Goal: Task Accomplishment & Management: Use online tool/utility

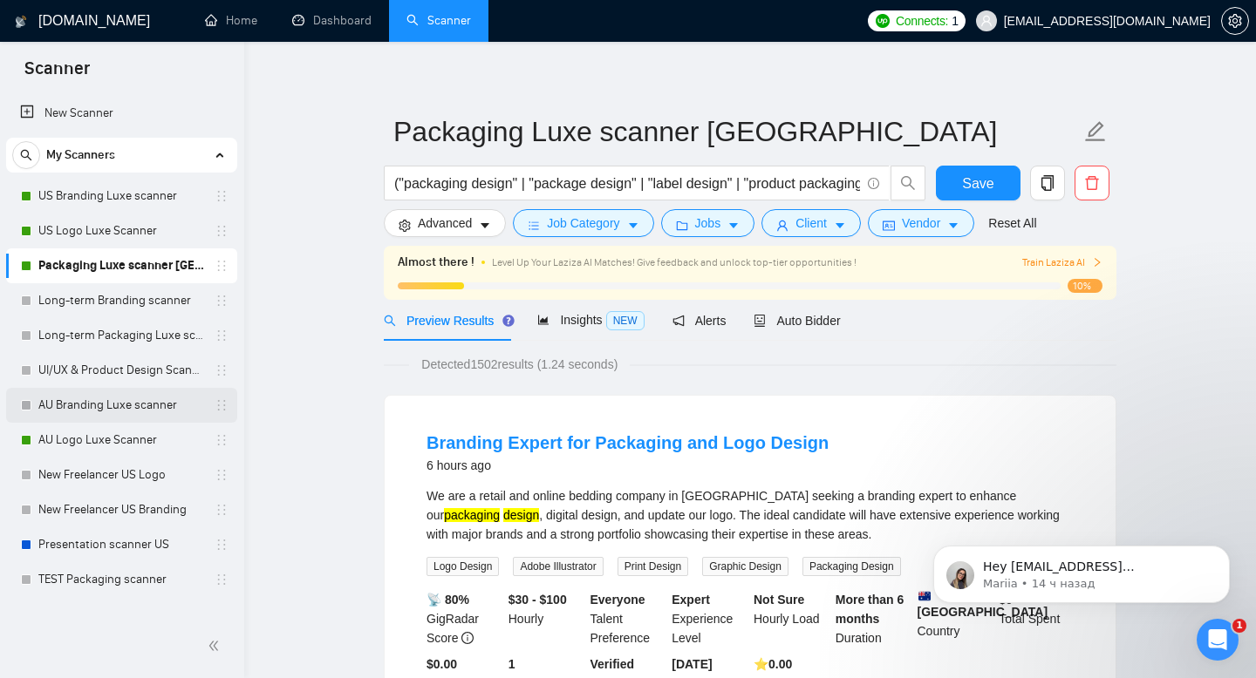
click at [122, 401] on link "AU Branding Luxe scanner" at bounding box center [121, 405] width 166 height 35
click at [940, 221] on span "Vendor" at bounding box center [921, 223] width 38 height 19
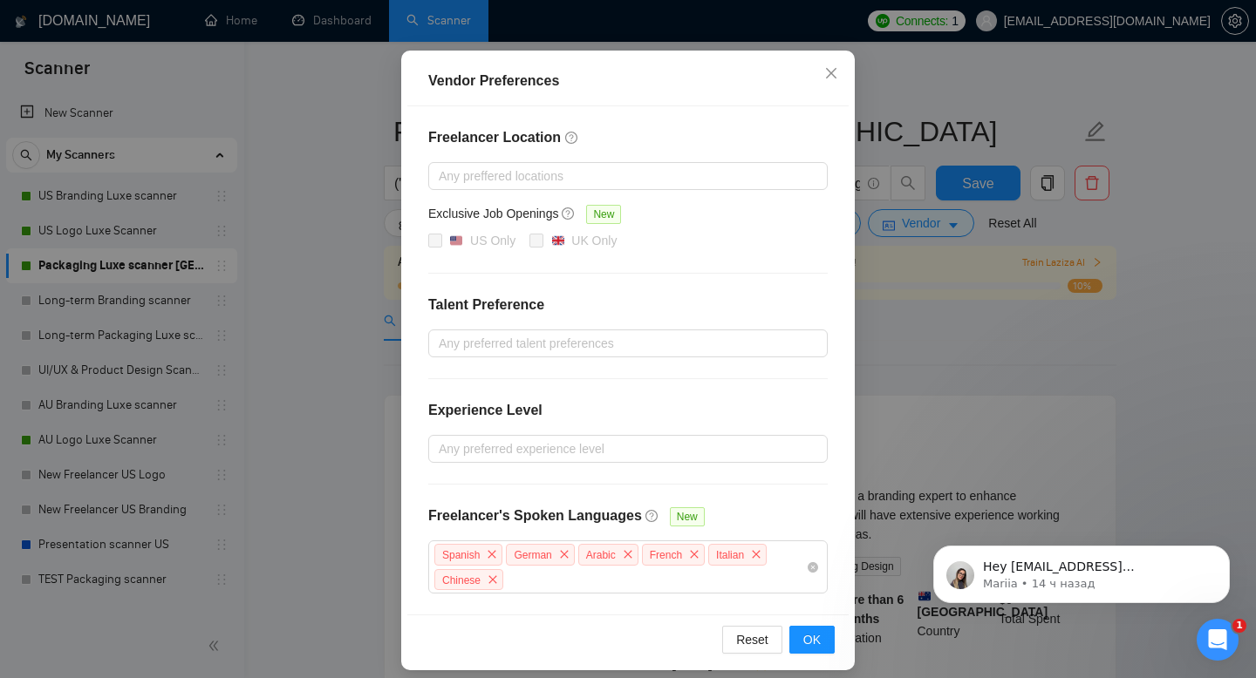
scroll to position [153, 0]
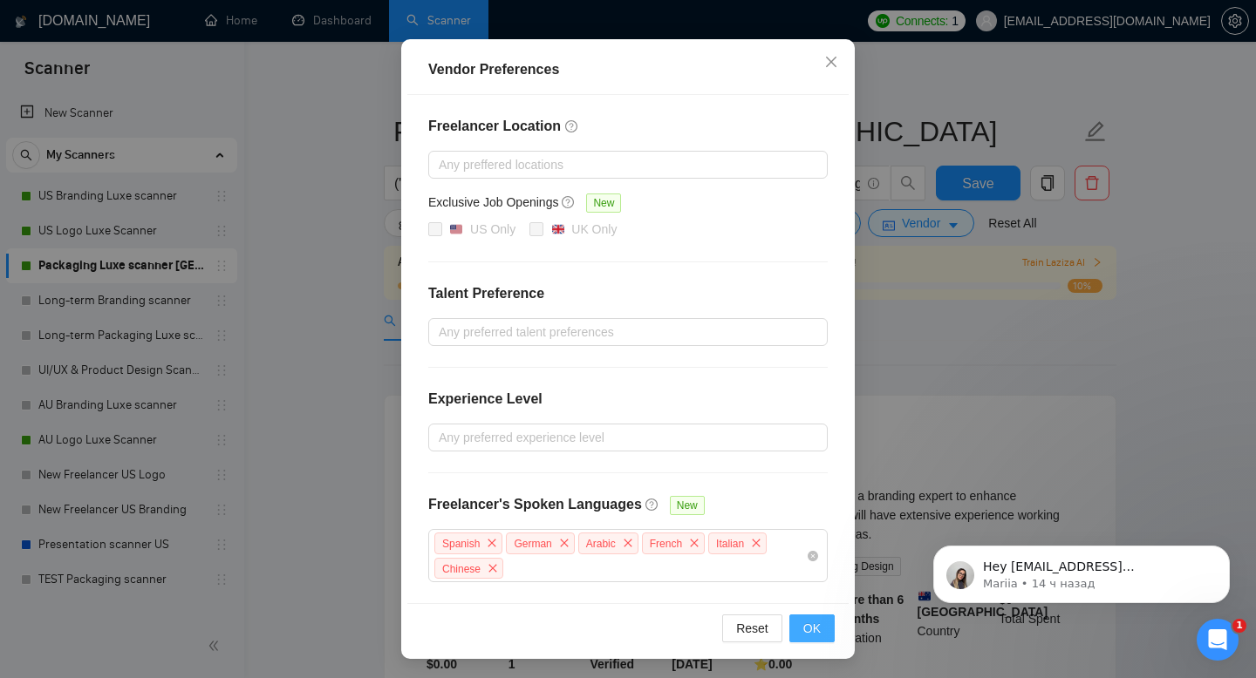
click at [808, 627] on span "OK" at bounding box center [811, 628] width 17 height 19
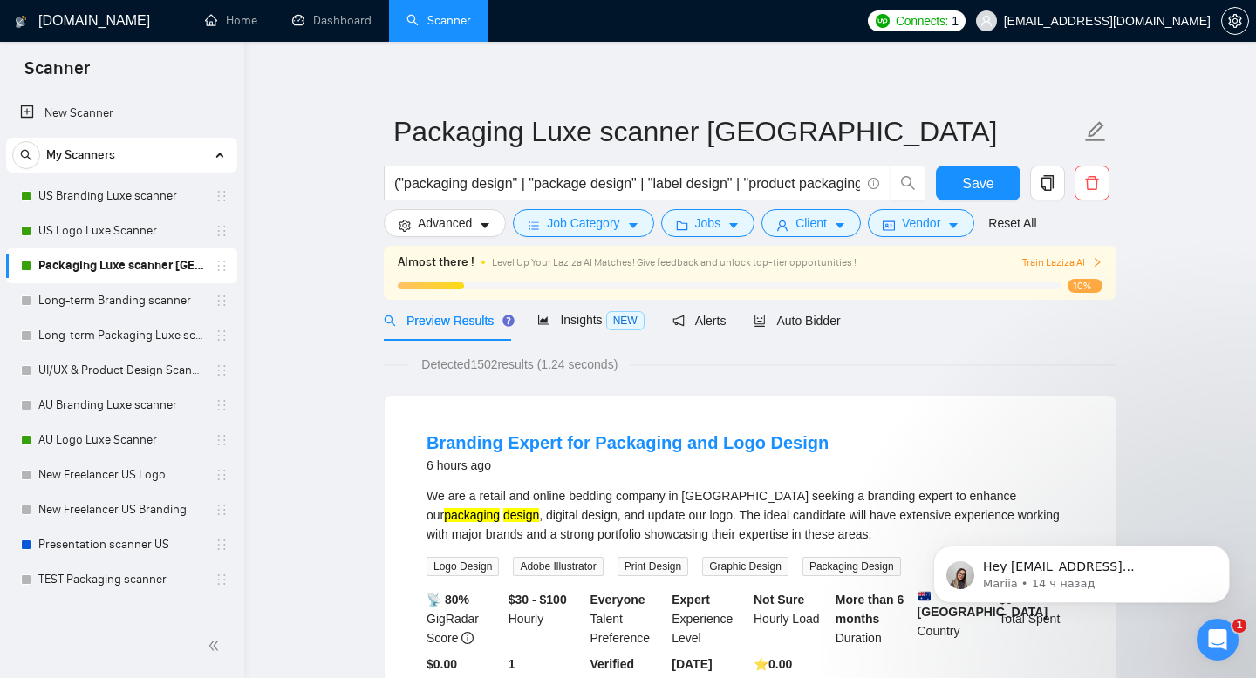
scroll to position [65, 0]
click at [846, 223] on icon "caret-down" at bounding box center [840, 226] width 12 height 12
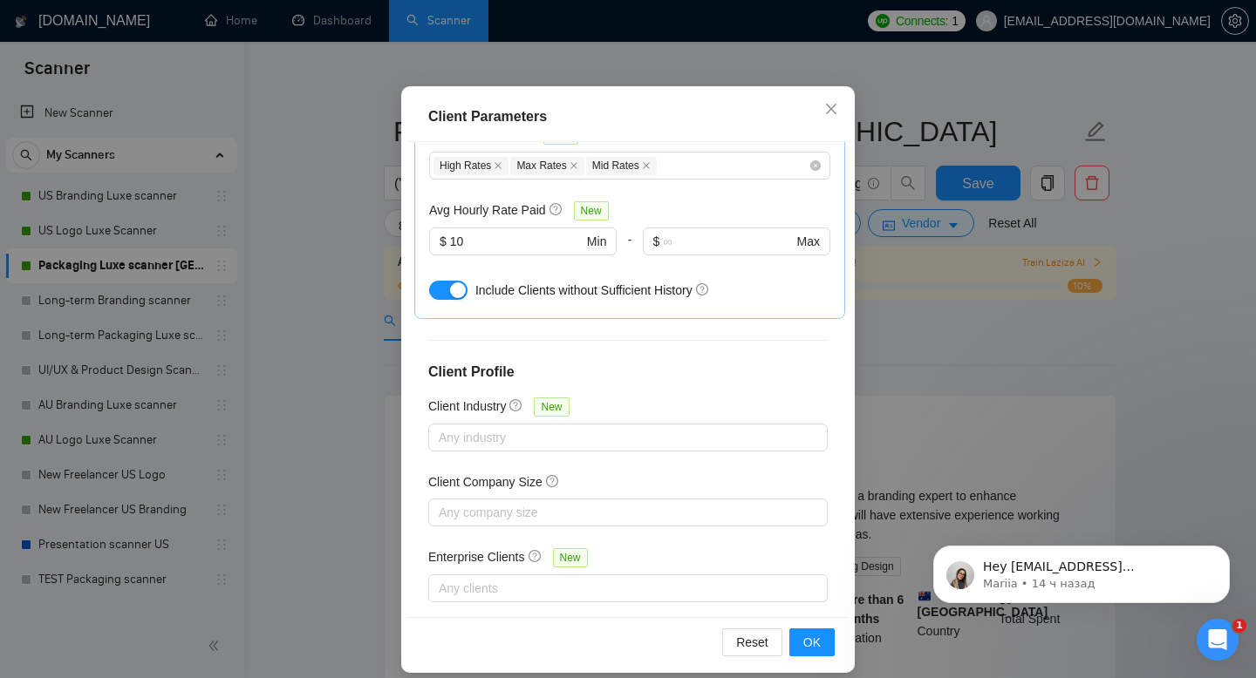
scroll to position [114, 0]
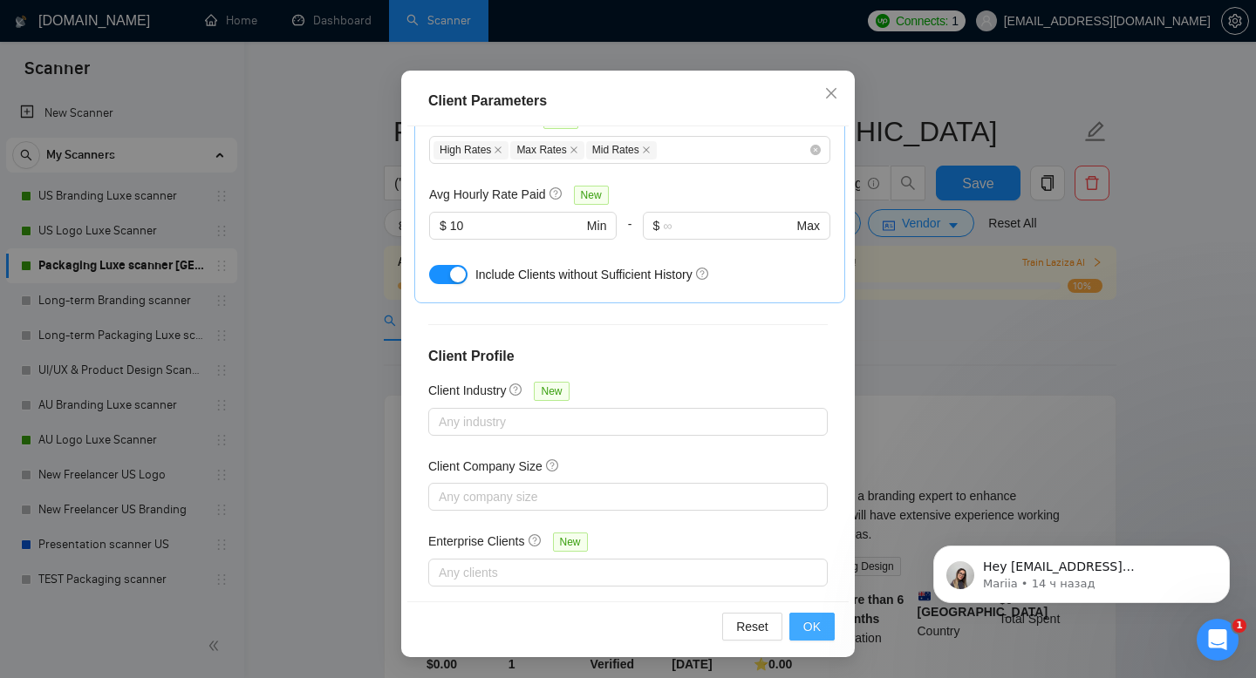
click at [813, 628] on span "OK" at bounding box center [811, 626] width 17 height 19
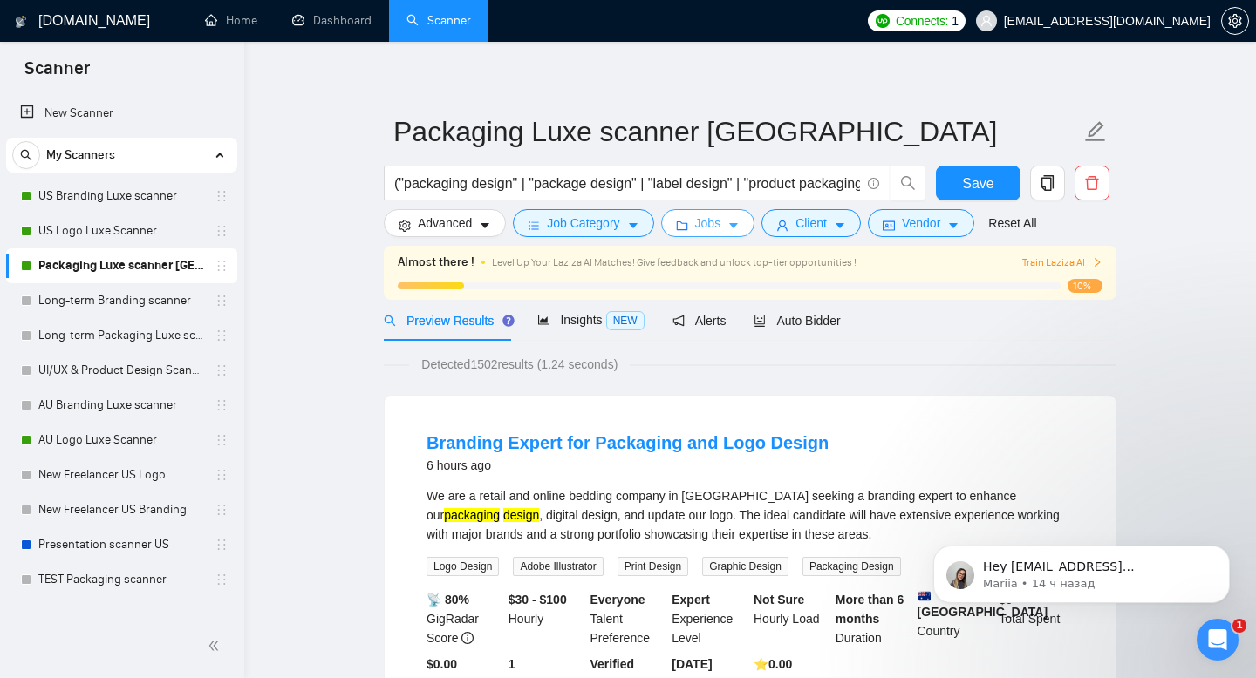
click at [728, 215] on button "Jobs" at bounding box center [708, 223] width 94 height 28
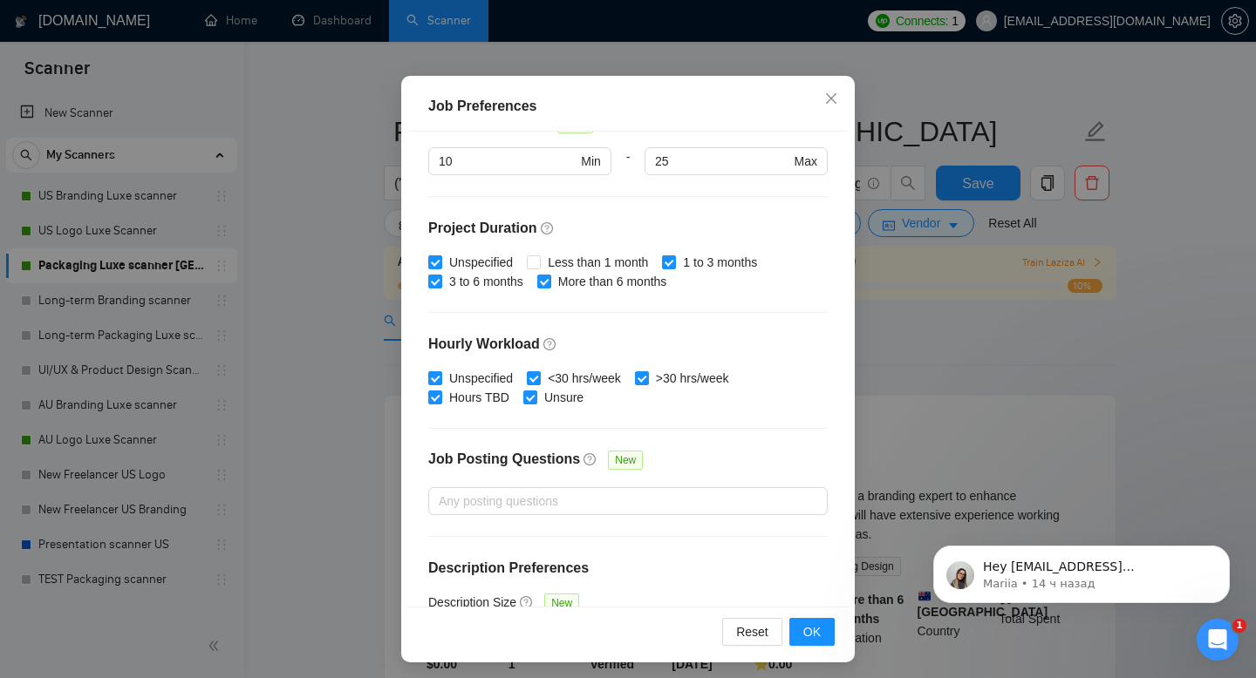
scroll to position [508, 0]
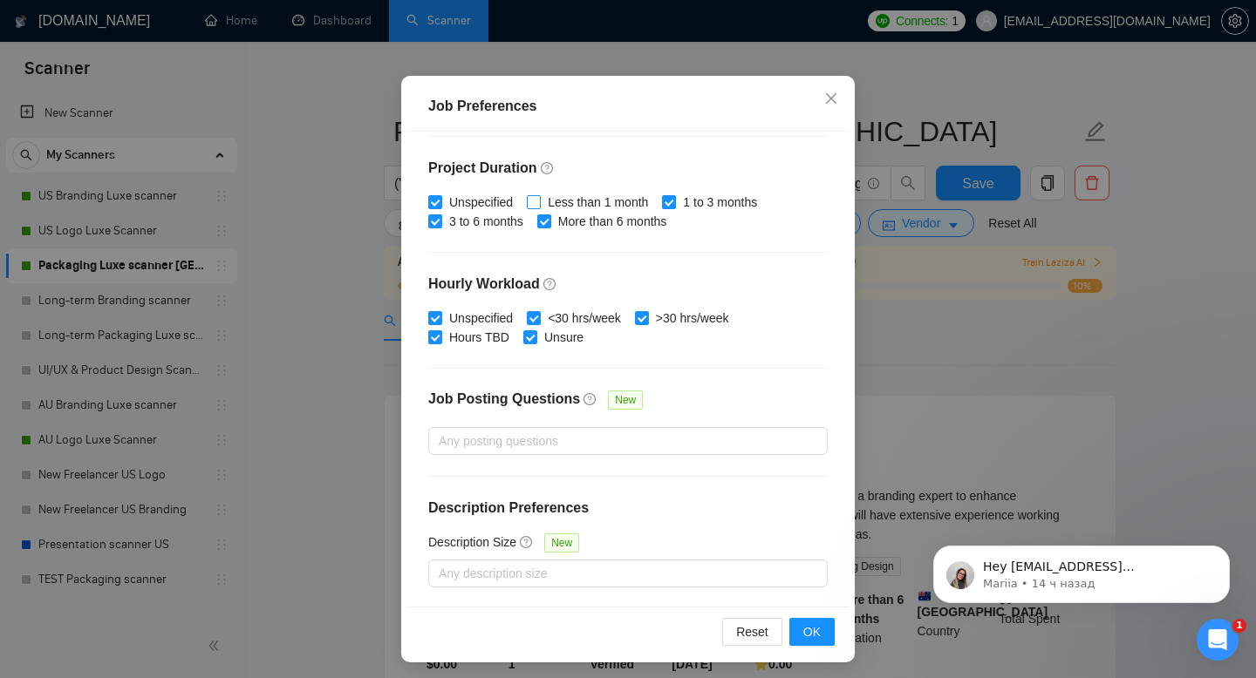
click at [539, 201] on input "Less than 1 month" at bounding box center [533, 201] width 12 height 12
checkbox input "true"
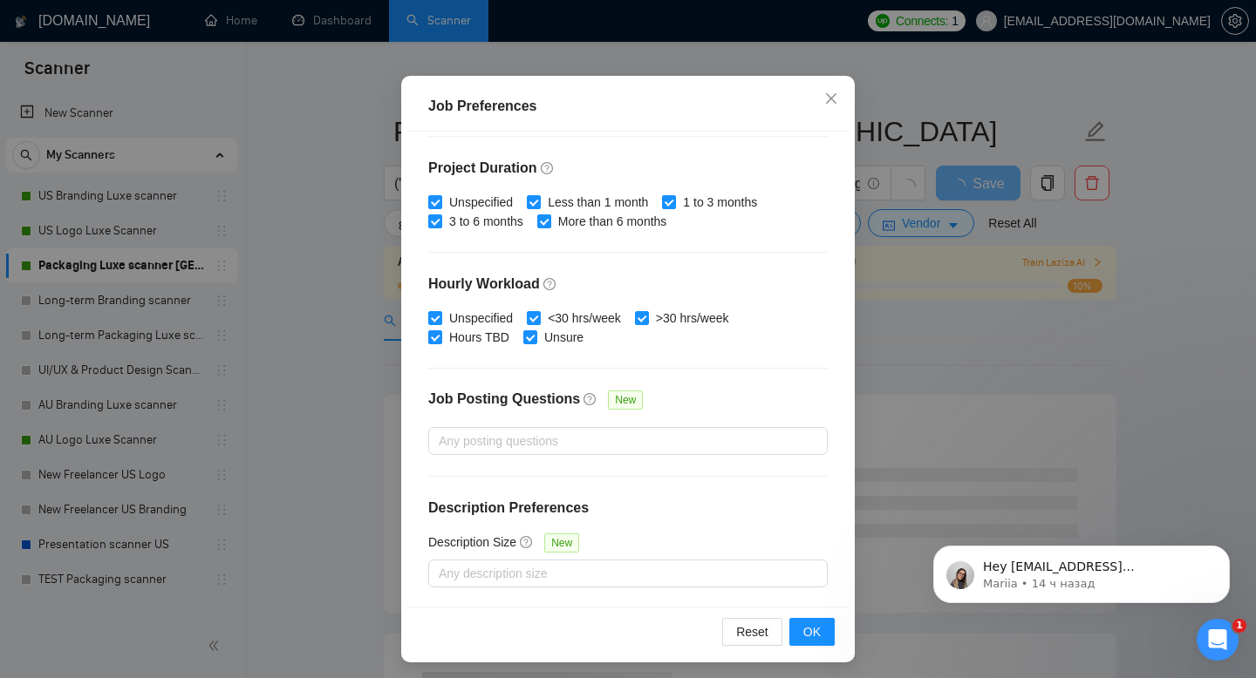
scroll to position [114, 0]
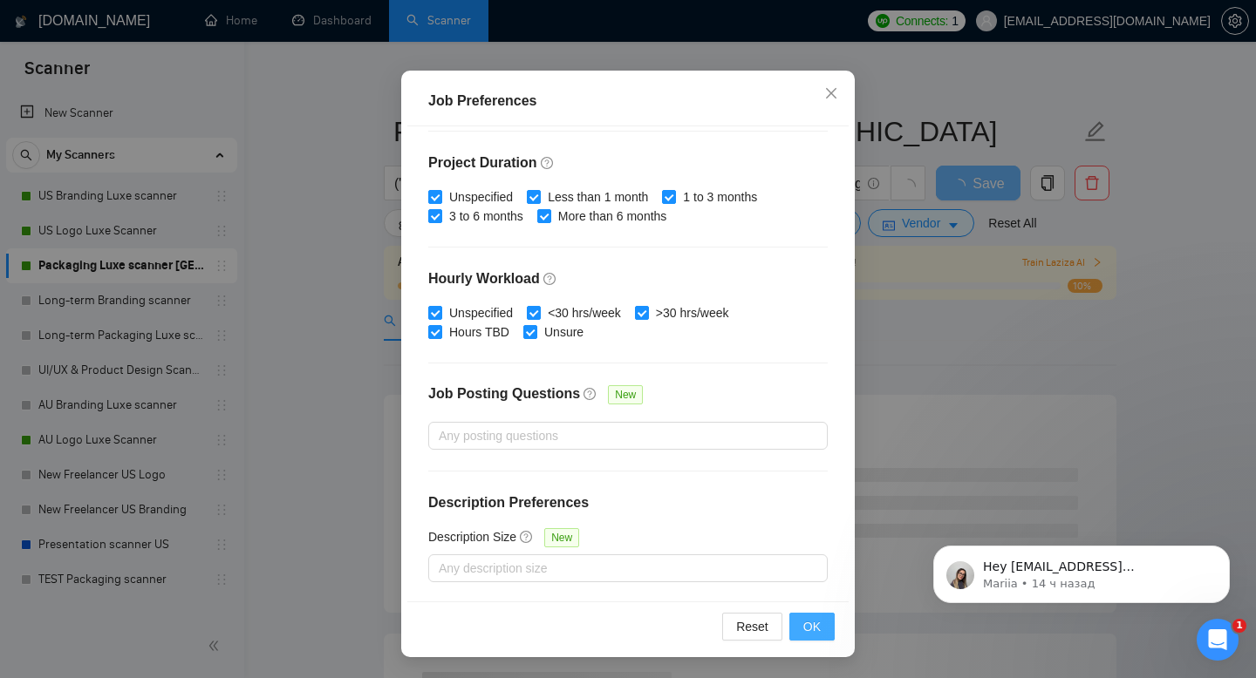
click at [820, 620] on span "OK" at bounding box center [811, 626] width 17 height 19
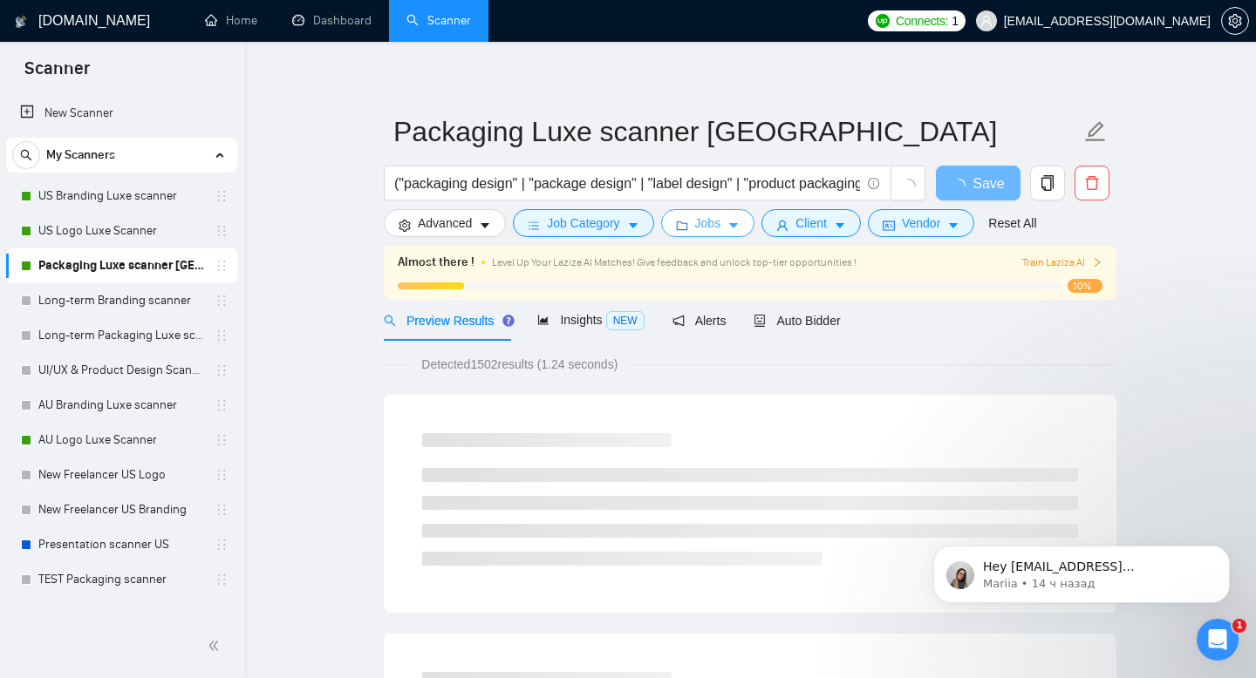
scroll to position [0, 0]
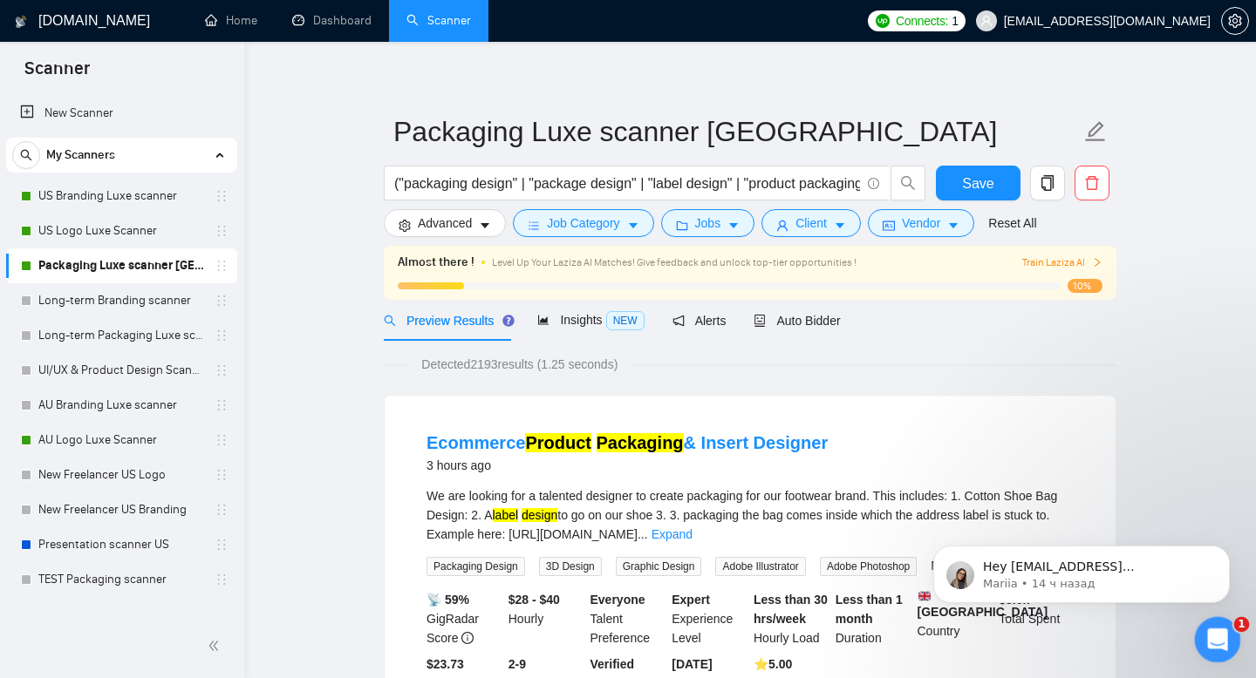
click at [1215, 628] on icon "Открыть службу сообщений Intercom" at bounding box center [1215, 637] width 29 height 29
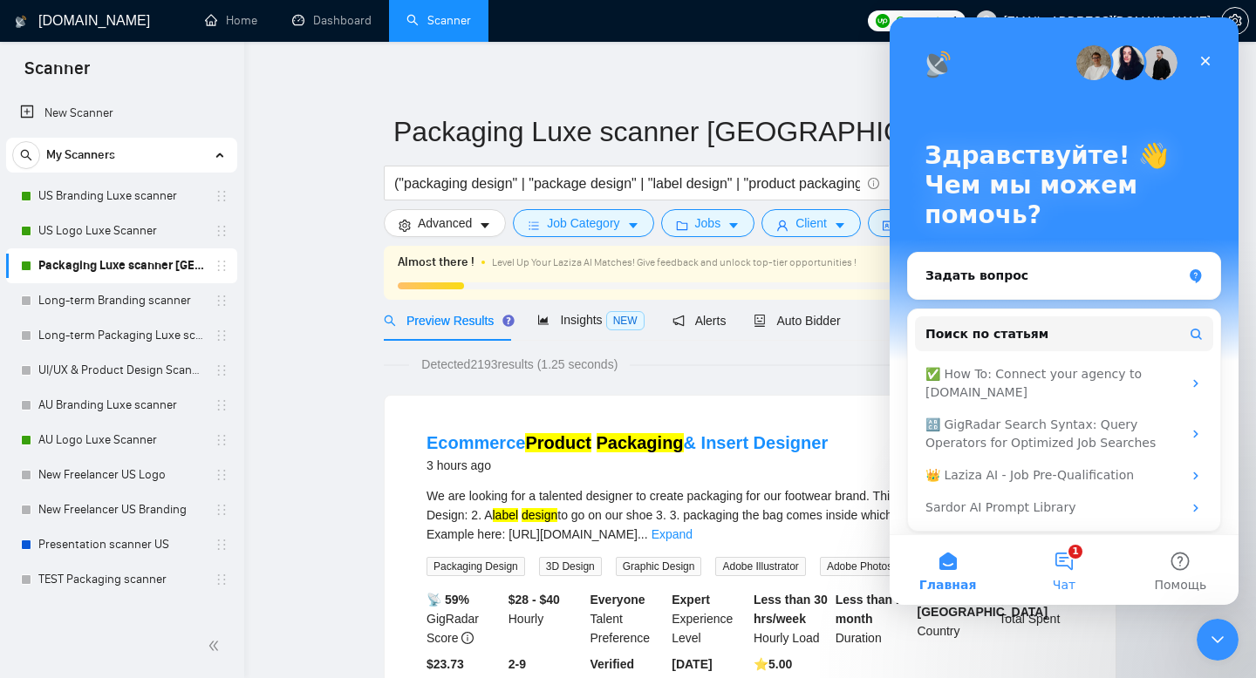
click at [1075, 554] on button "1 Чат" at bounding box center [1063, 570] width 116 height 70
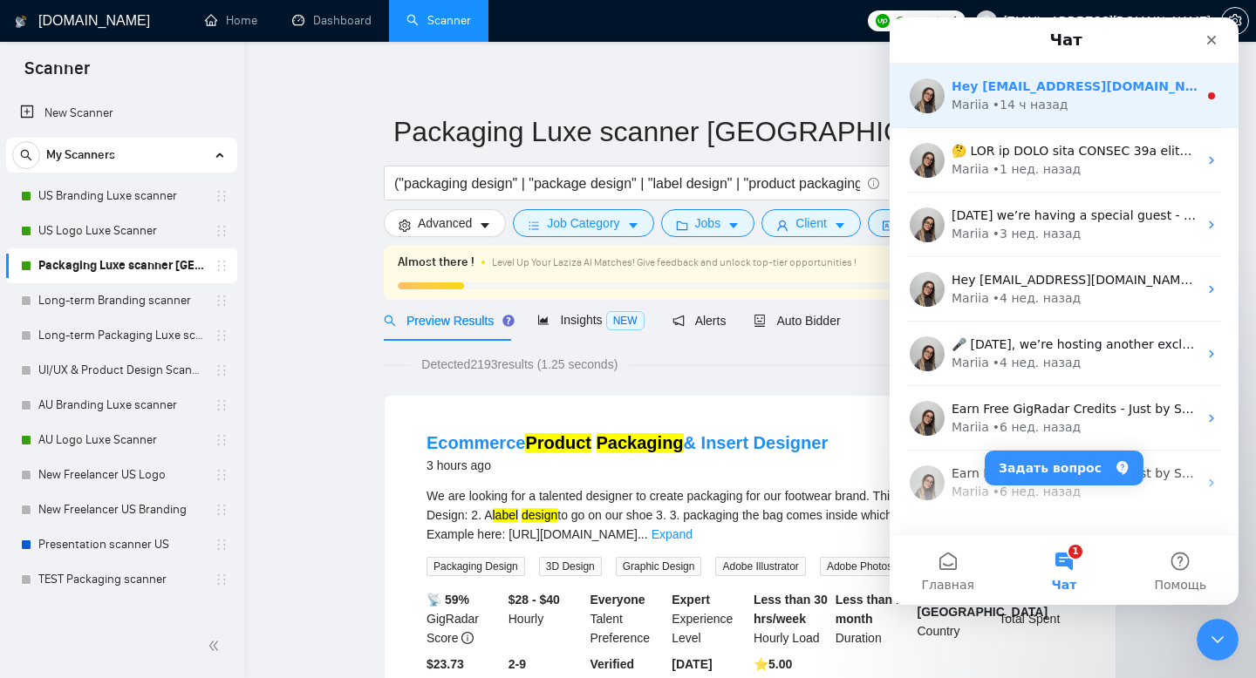
click at [1066, 99] on div "Mariia • 14 ч назад" at bounding box center [1074, 105] width 246 height 18
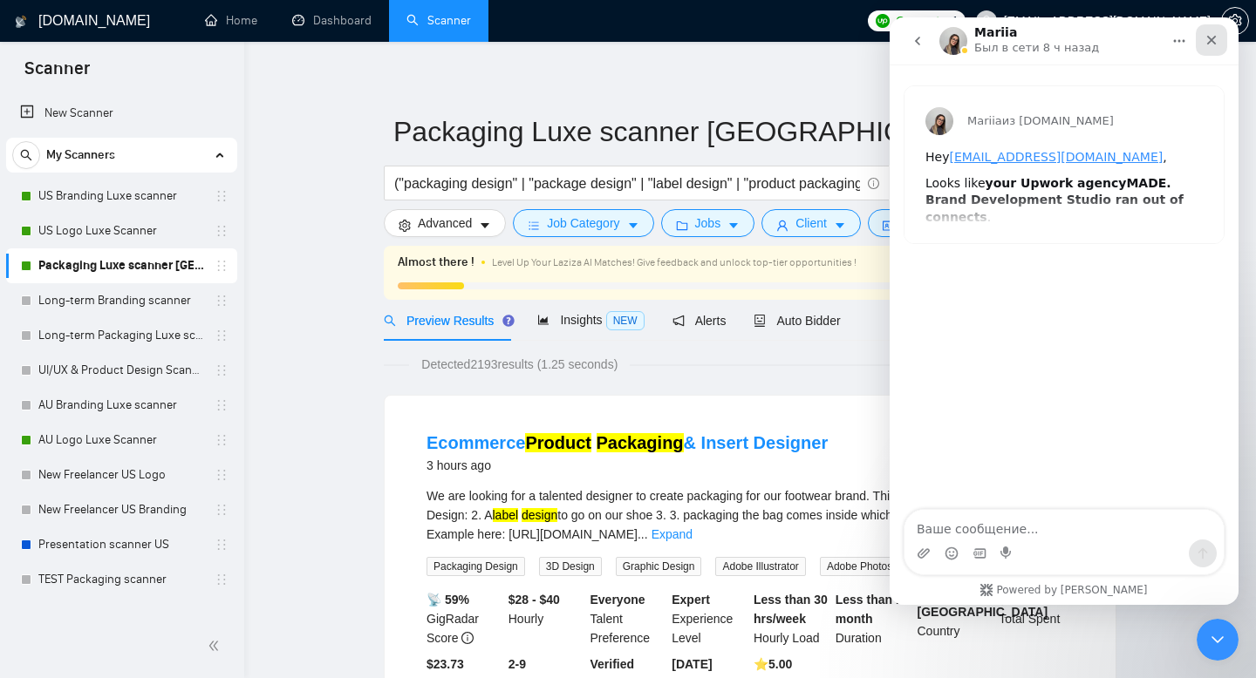
click at [1208, 41] on icon "Закрыть" at bounding box center [1211, 40] width 14 height 14
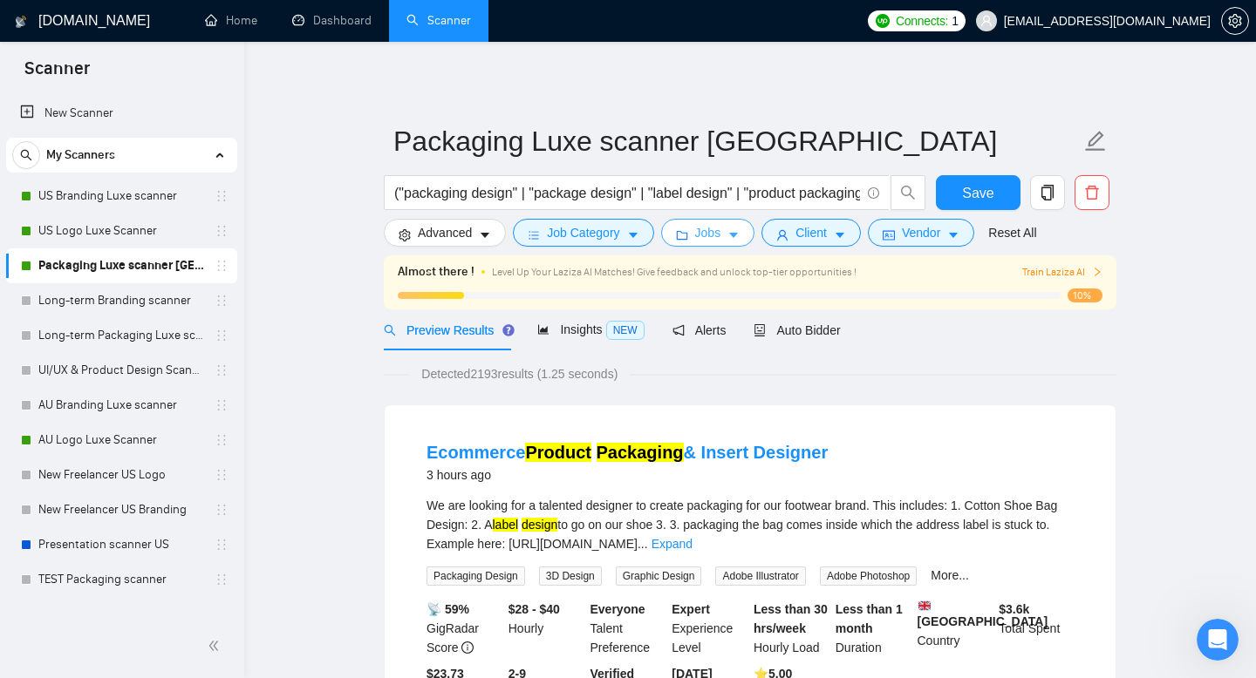
click at [738, 235] on icon "caret-down" at bounding box center [733, 236] width 9 height 5
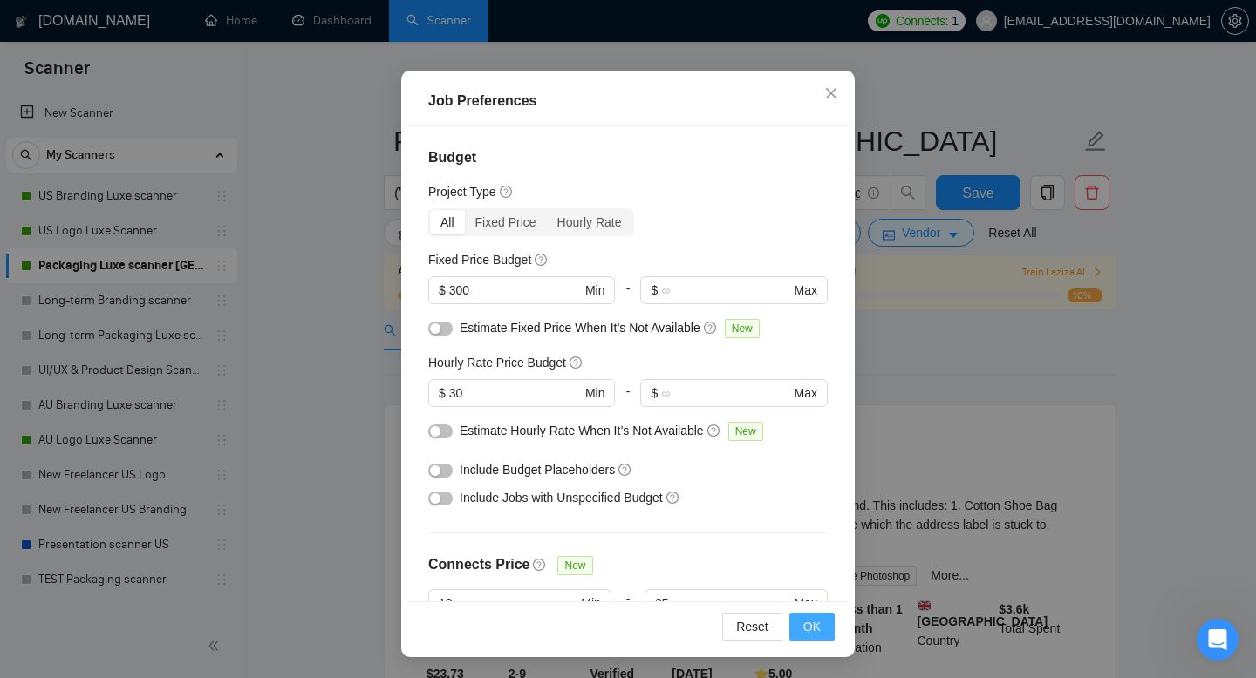
click at [821, 623] on button "OK" at bounding box center [811, 627] width 45 height 28
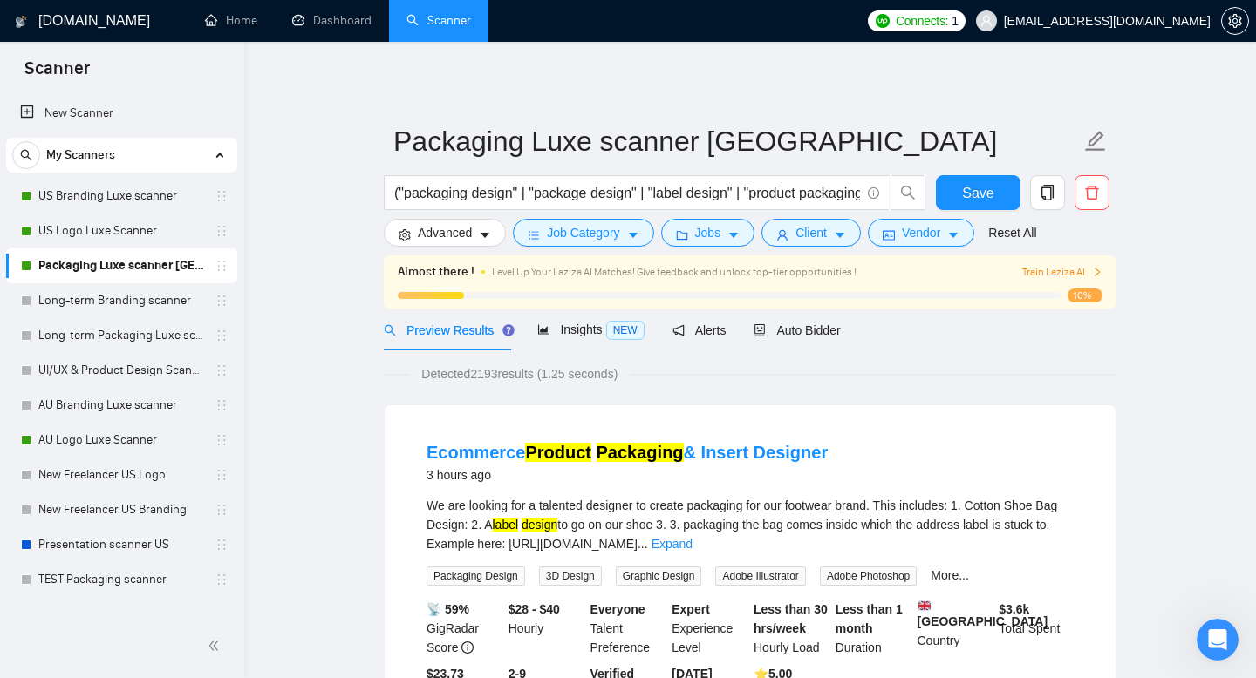
scroll to position [33, 0]
click at [638, 231] on icon "caret-down" at bounding box center [633, 235] width 12 height 12
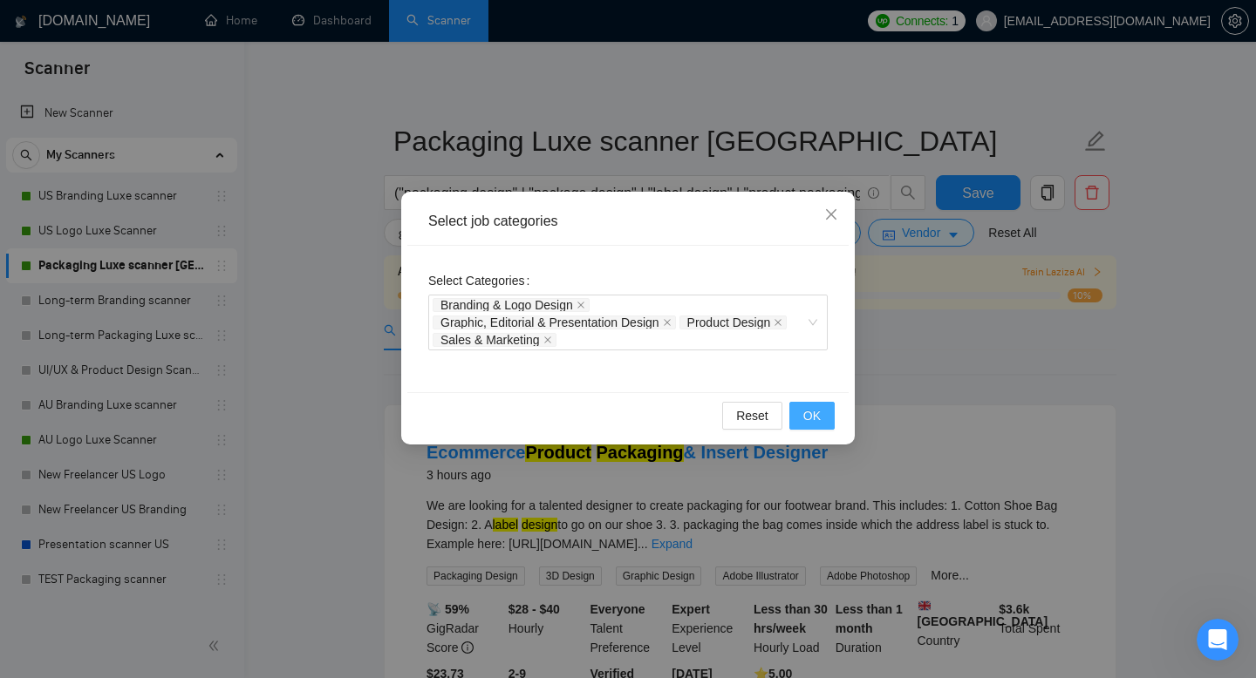
click at [818, 416] on span "OK" at bounding box center [811, 415] width 17 height 19
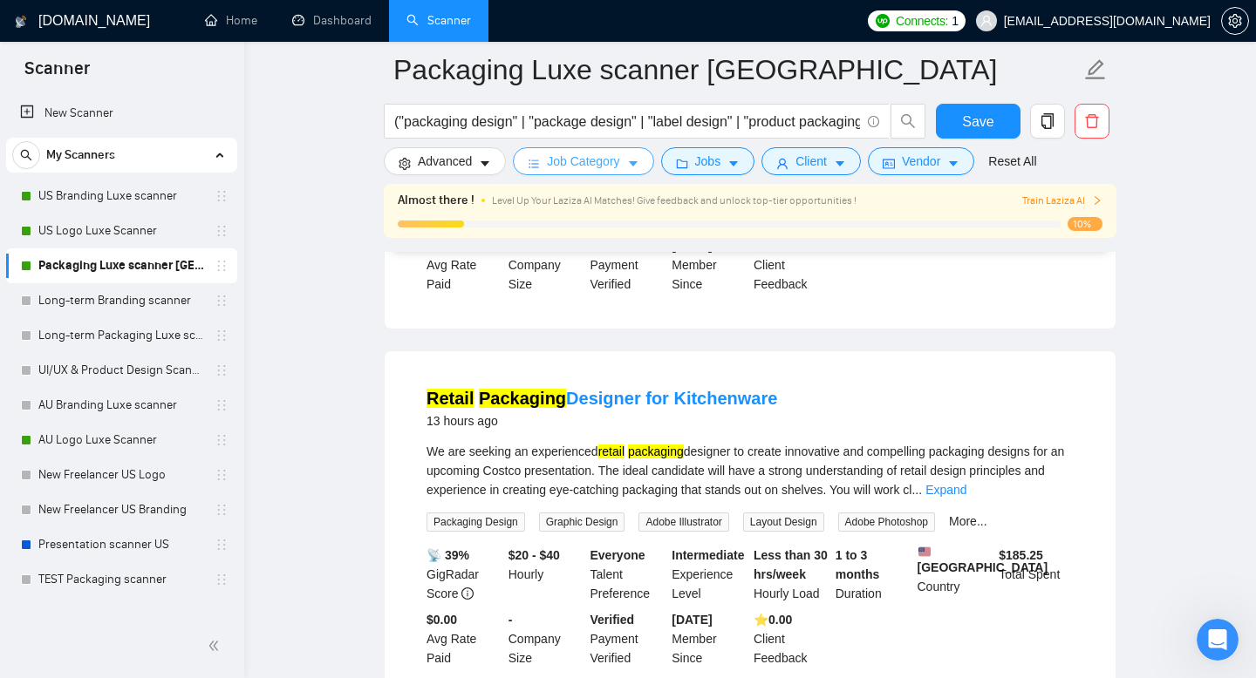
scroll to position [1193, 0]
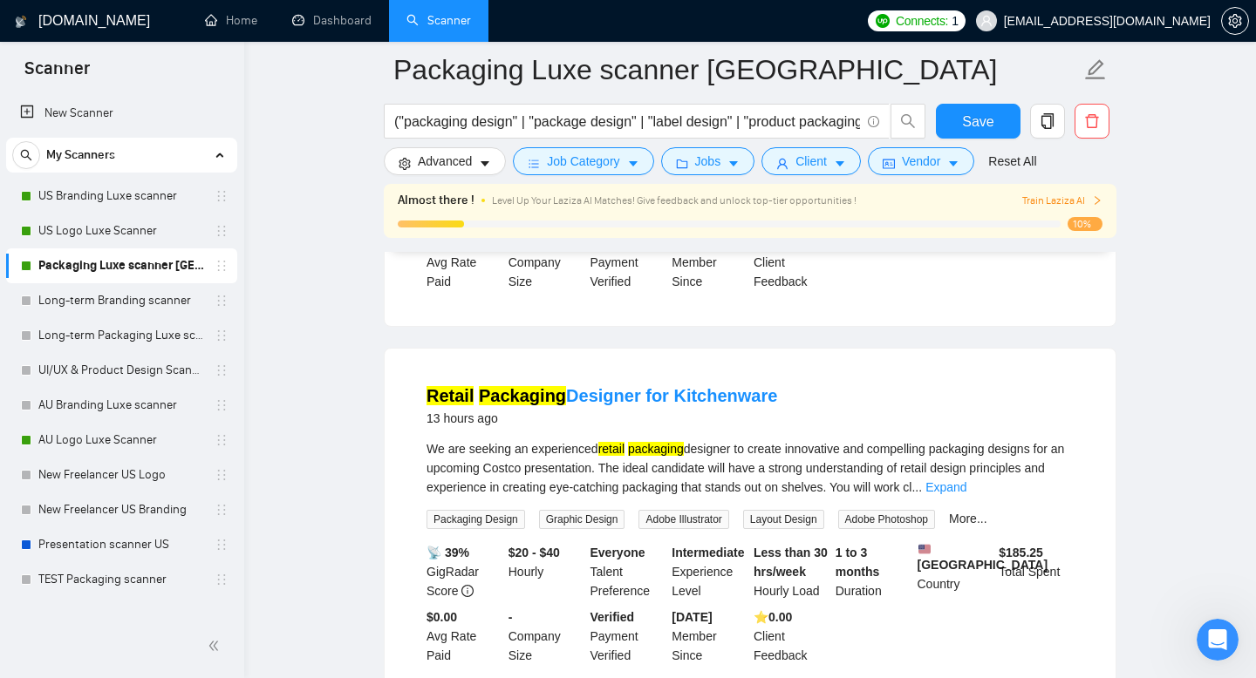
drag, startPoint x: 779, startPoint y: 408, endPoint x: 452, endPoint y: 390, distance: 327.5
click at [452, 390] on li "Retail Packaging Designer for Kitchenware 13 hours ago We are seeking an experi…" at bounding box center [749, 525] width 689 height 310
click at [966, 494] on link "Expand" at bounding box center [945, 487] width 41 height 14
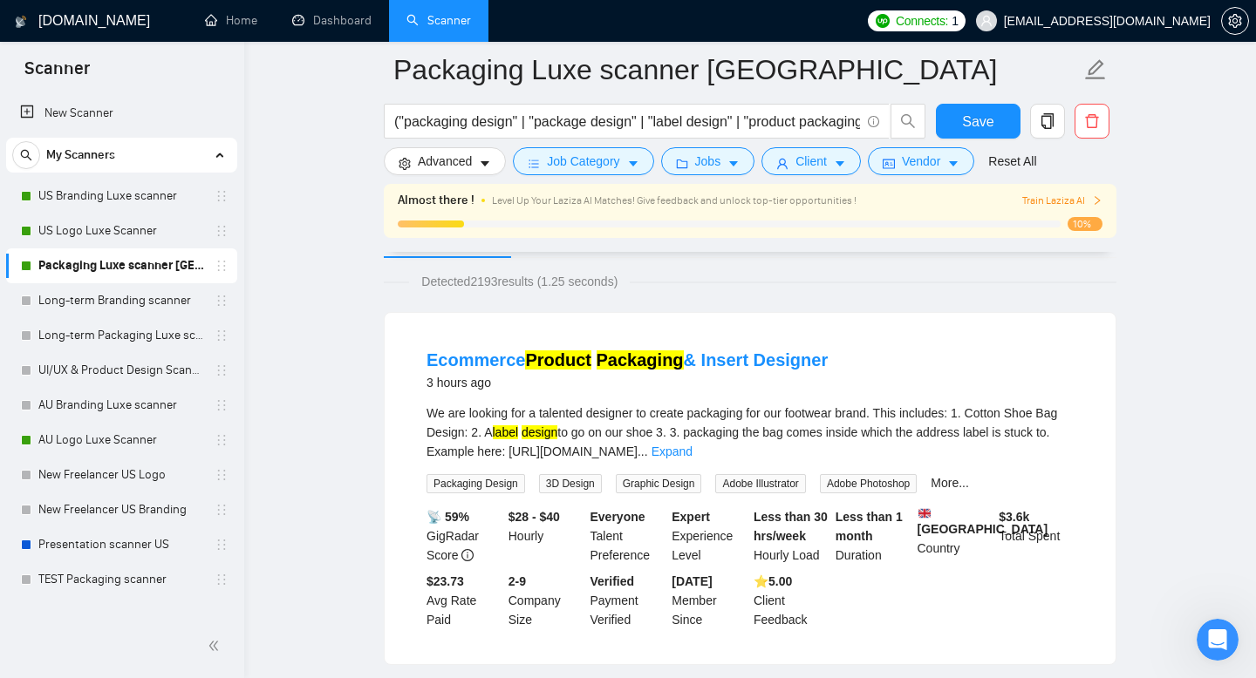
scroll to position [87, 0]
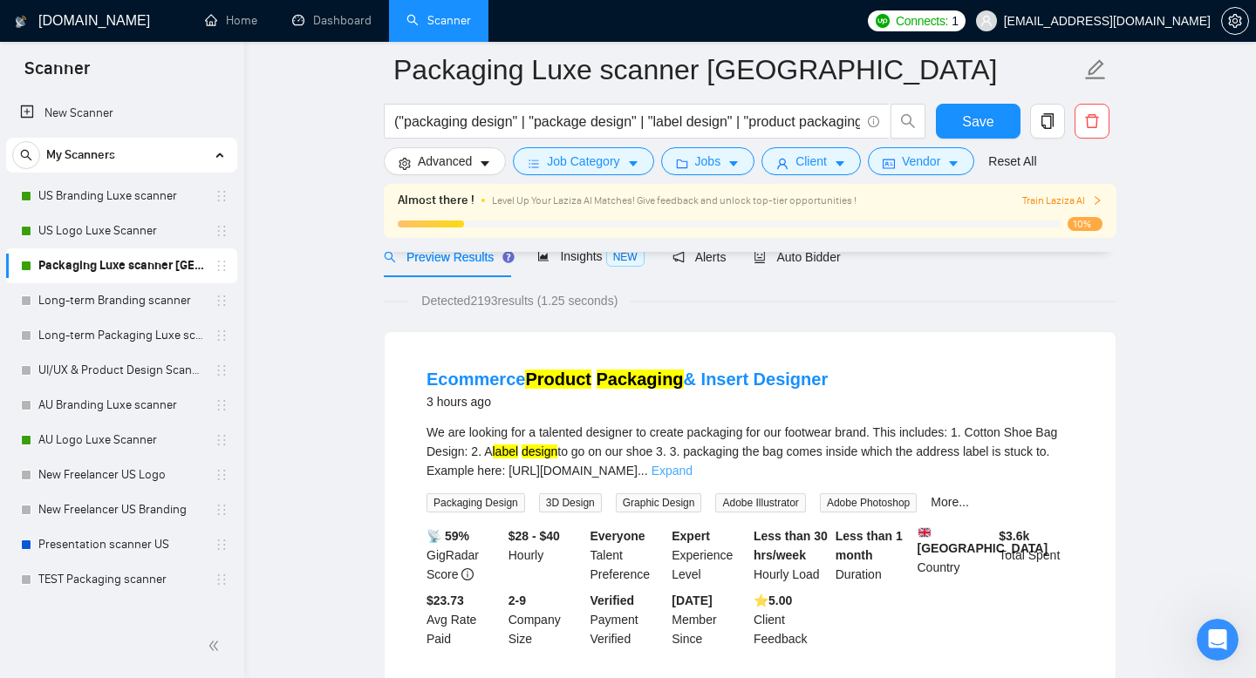
click at [692, 464] on link "Expand" at bounding box center [671, 471] width 41 height 14
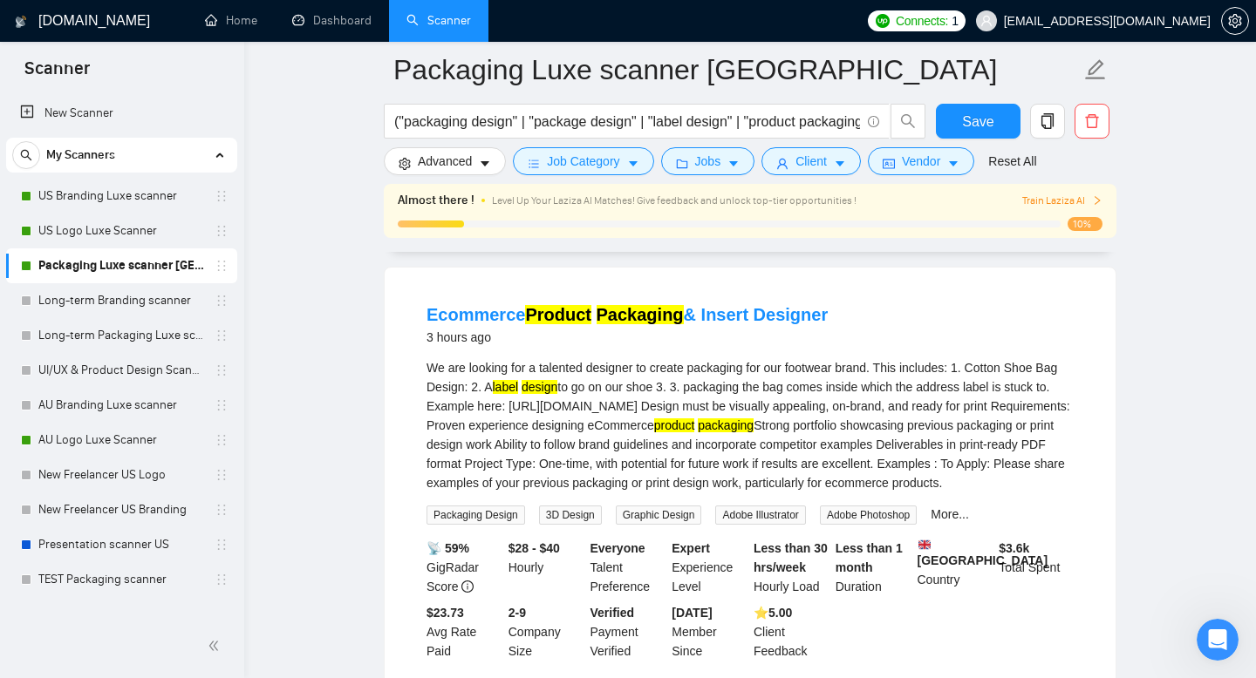
scroll to position [153, 0]
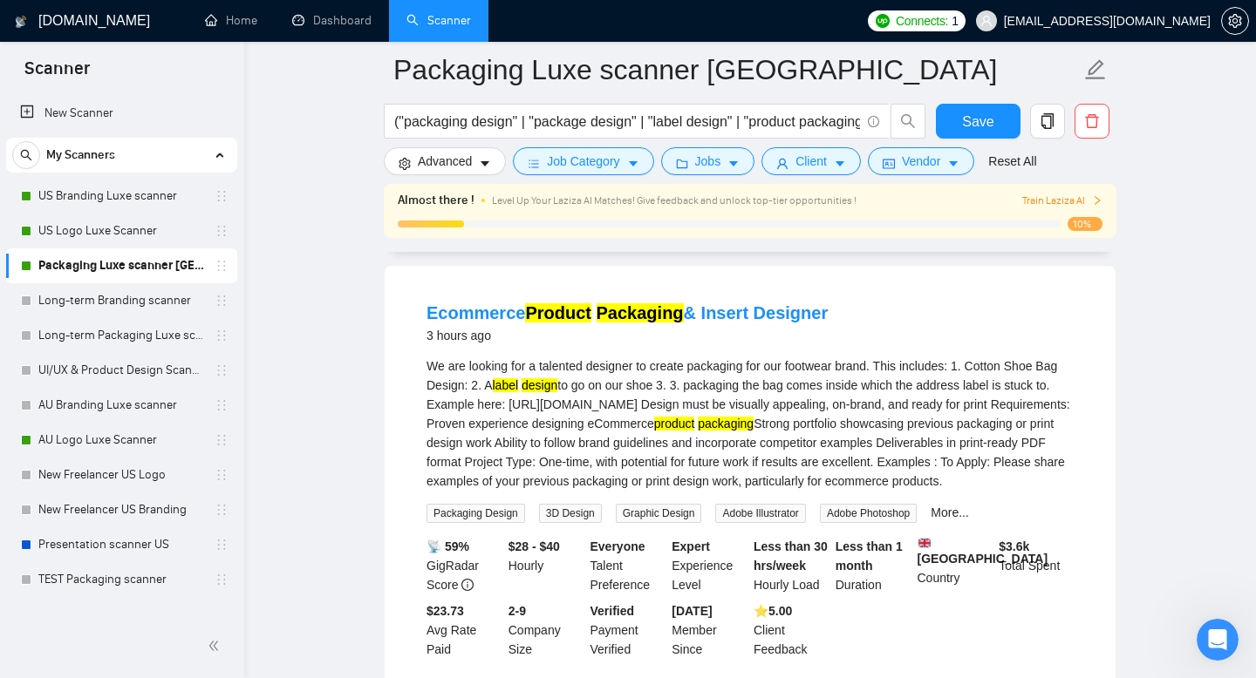
drag, startPoint x: 426, startPoint y: 304, endPoint x: 891, endPoint y: 503, distance: 506.3
click at [897, 505] on li "Ecommerce Product Packaging & Insert Designer 3 hours ago We are looking for a …" at bounding box center [749, 480] width 689 height 386
drag, startPoint x: 878, startPoint y: 521, endPoint x: 426, endPoint y: 300, distance: 503.1
click at [426, 300] on li "Ecommerce Product Packaging & Insert Designer 3 hours ago We are looking for a …" at bounding box center [749, 480] width 689 height 386
copy li "Ecommerce Product Packaging & Insert Designer 3 hours ago We are looking for a …"
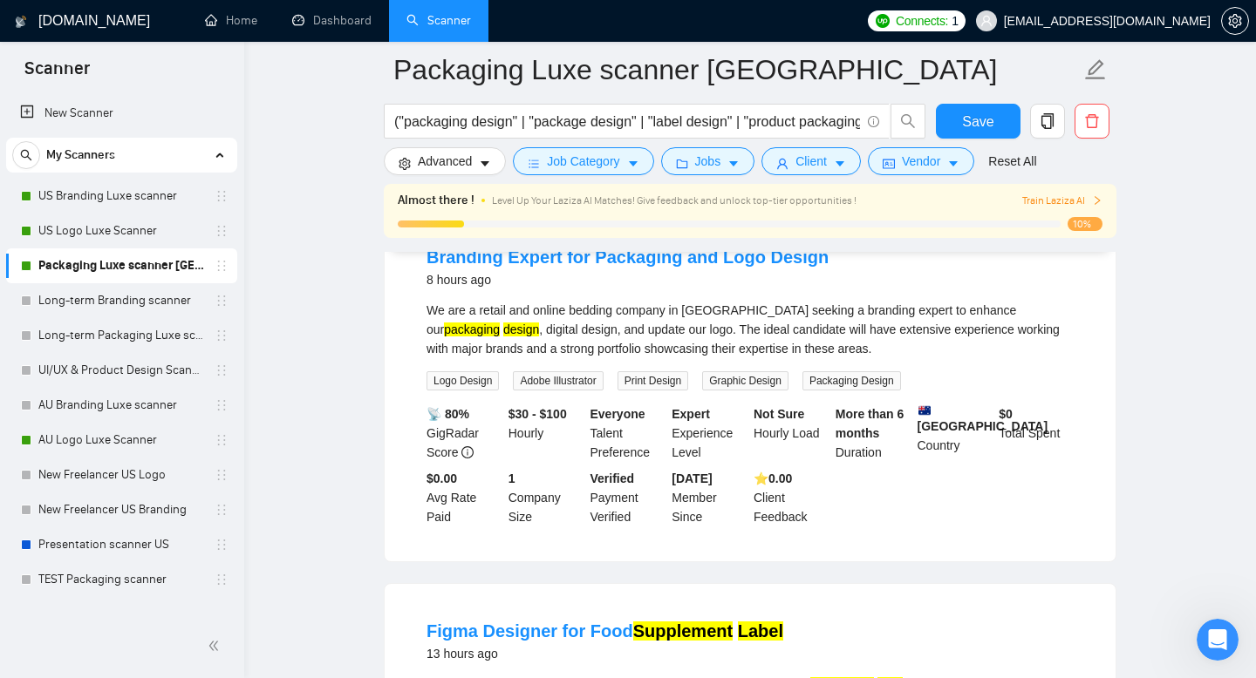
scroll to position [616, 0]
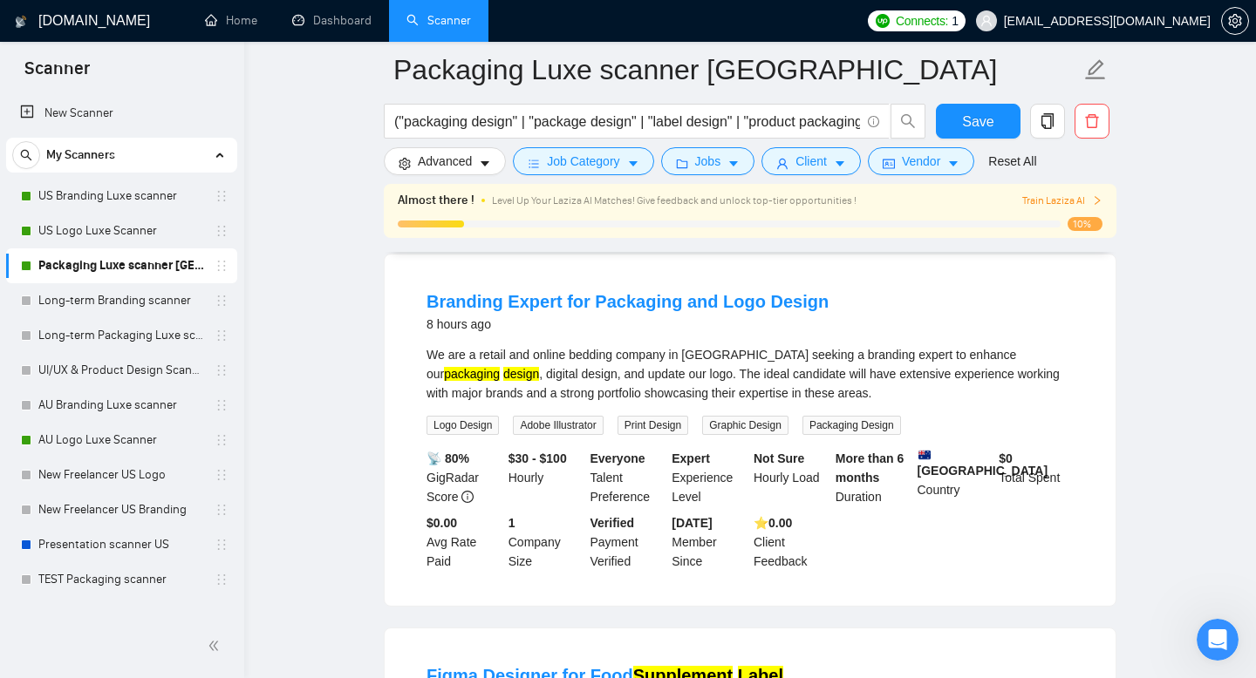
drag, startPoint x: 426, startPoint y: 346, endPoint x: 742, endPoint y: 512, distance: 357.3
click at [741, 514] on li "Branding Expert for Packaging and Logo Design 8 hours ago We are a retail and o…" at bounding box center [749, 431] width 689 height 310
click at [825, 403] on div "We are a retail and online bedding company in [GEOGRAPHIC_DATA] seeking a brand…" at bounding box center [749, 374] width 647 height 58
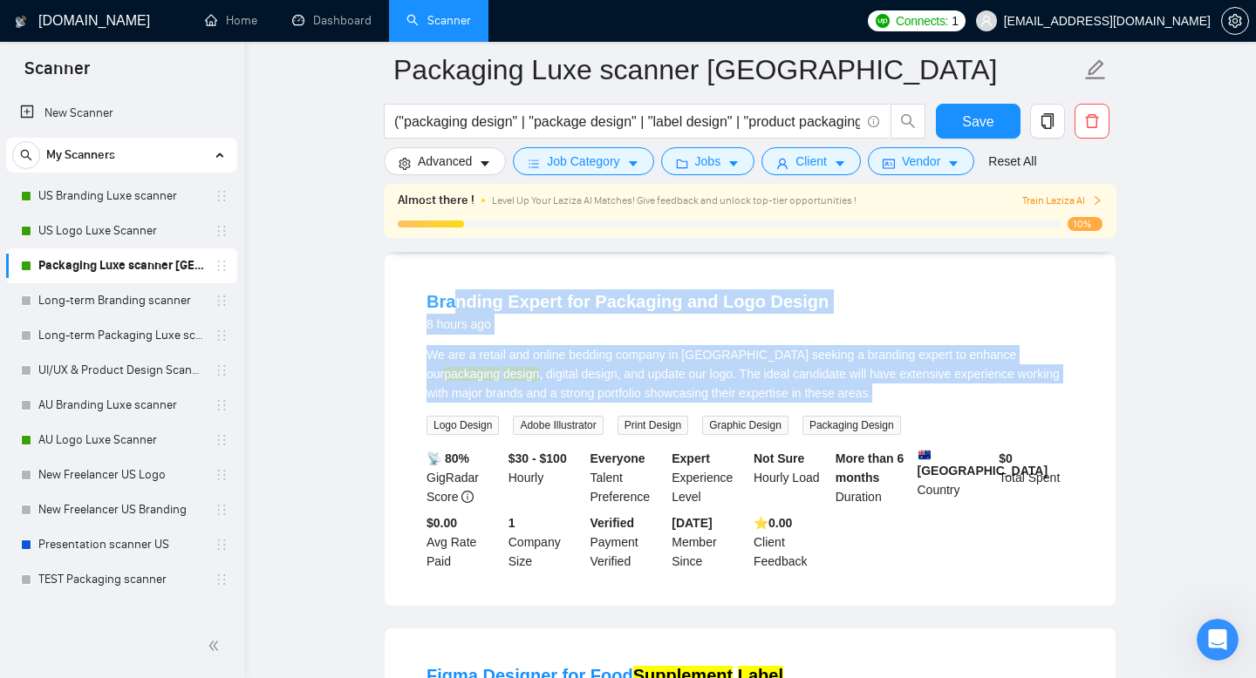
drag, startPoint x: 829, startPoint y: 441, endPoint x: 453, endPoint y: 341, distance: 389.8
click at [453, 342] on li "Branding Expert for Packaging and Logo Design 8 hours ago We are a retail and o…" at bounding box center [749, 431] width 689 height 310
drag, startPoint x: 423, startPoint y: 349, endPoint x: 853, endPoint y: 454, distance: 442.7
click at [853, 454] on li "Branding Expert for Packaging and Logo Design 8 hours ago We are a retail and o…" at bounding box center [749, 431] width 689 height 310
copy li "Branding Expert for Packaging and Logo Design 8 hours ago We are a retail and o…"
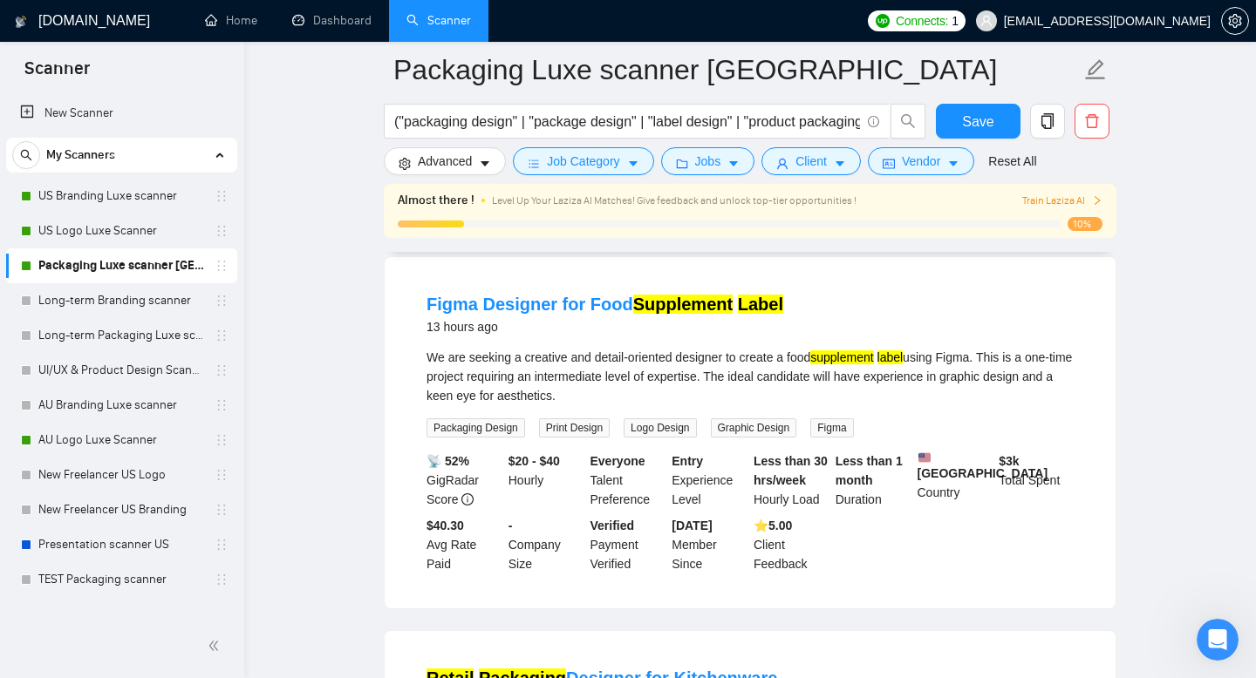
scroll to position [989, 0]
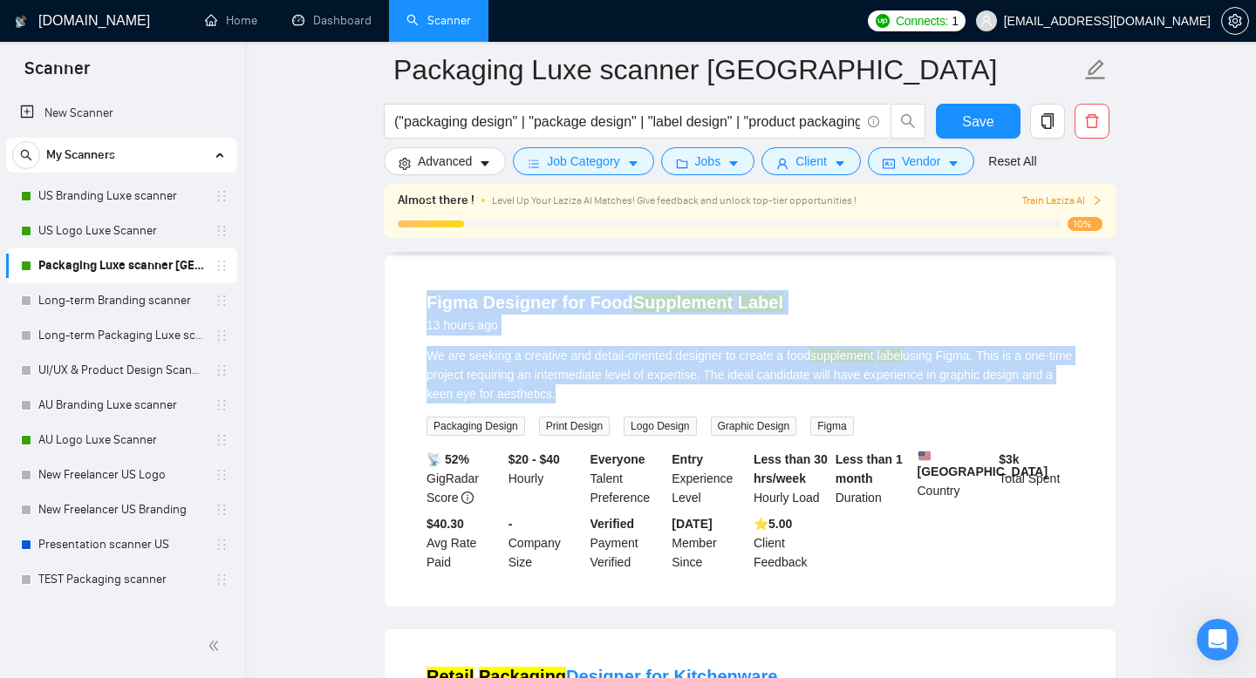
drag, startPoint x: 423, startPoint y: 349, endPoint x: 633, endPoint y: 459, distance: 237.1
click at [633, 459] on li "Figma Designer for Food Supplement Label 13 hours ago We are seeking a creative…" at bounding box center [749, 431] width 689 height 310
copy li "Figma Designer for Food Supplement Label 13 hours ago We are seeking a creative…"
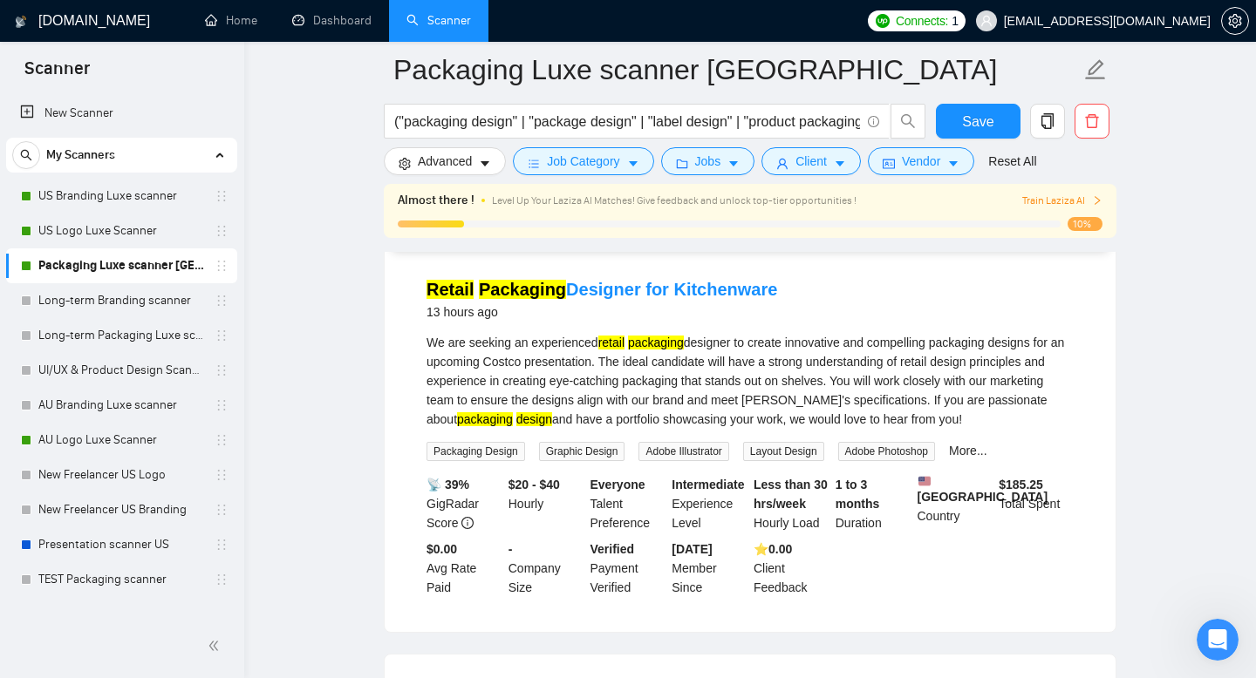
scroll to position [1379, 0]
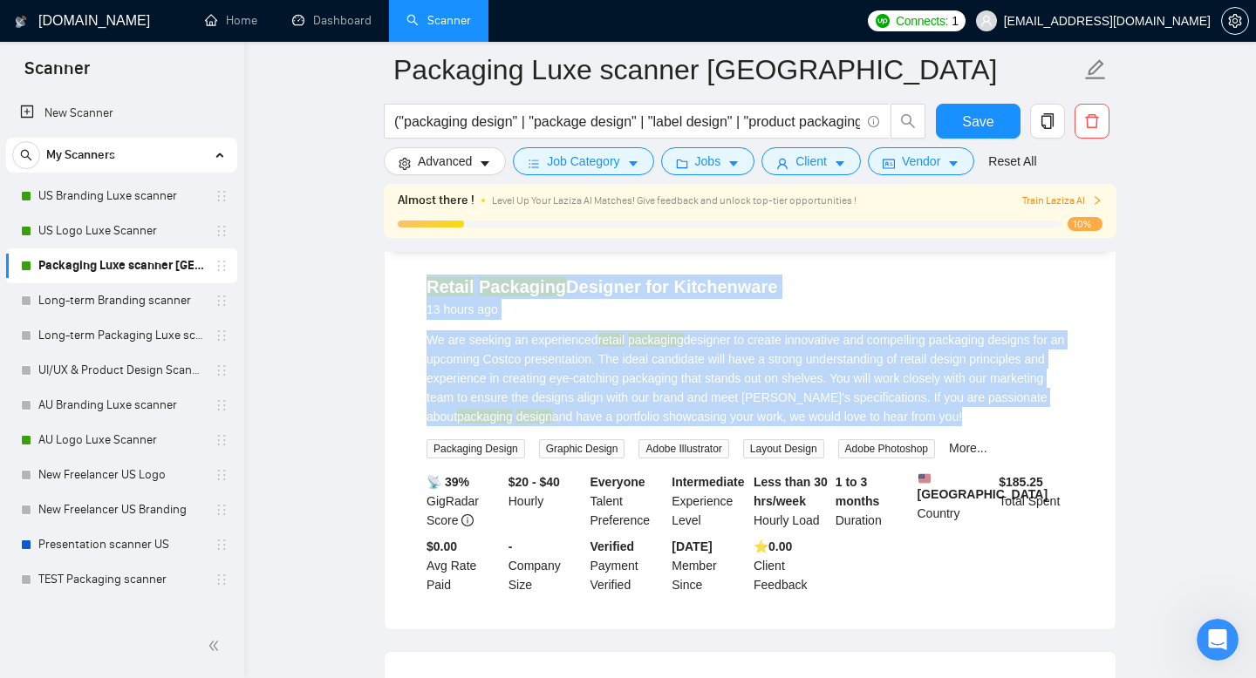
drag, startPoint x: 422, startPoint y: 334, endPoint x: 1002, endPoint y: 485, distance: 599.2
click at [1004, 485] on li "Retail Packaging Designer for Kitchenware 13 hours ago We are seeking an experi…" at bounding box center [749, 435] width 689 height 348
copy li "Retail Packaging Designer for Kitchenware 13 hours ago We are seeking an experi…"
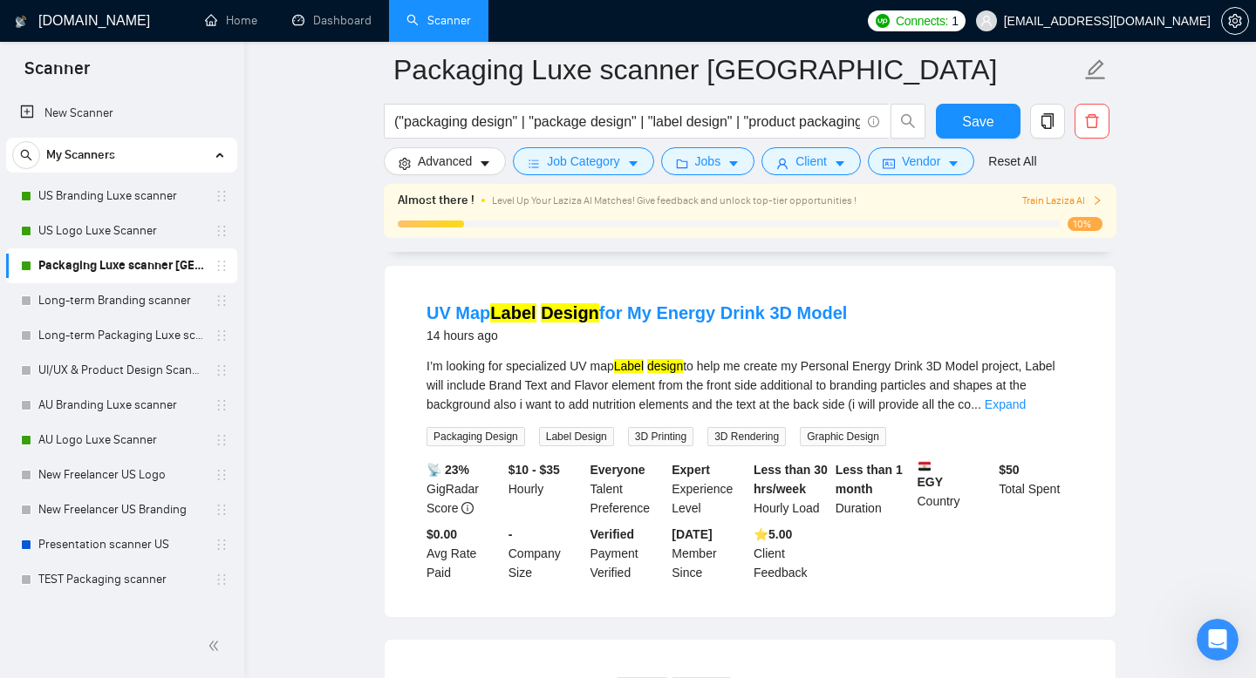
scroll to position [1766, 0]
drag, startPoint x: 426, startPoint y: 365, endPoint x: 887, endPoint y: 432, distance: 466.2
click at [875, 424] on li "UV Map Label Design for My Energy Drink 3D Model 14 hours ago I’m looking for s…" at bounding box center [749, 441] width 689 height 310
click at [1025, 411] on link "Expand" at bounding box center [1005, 404] width 41 height 14
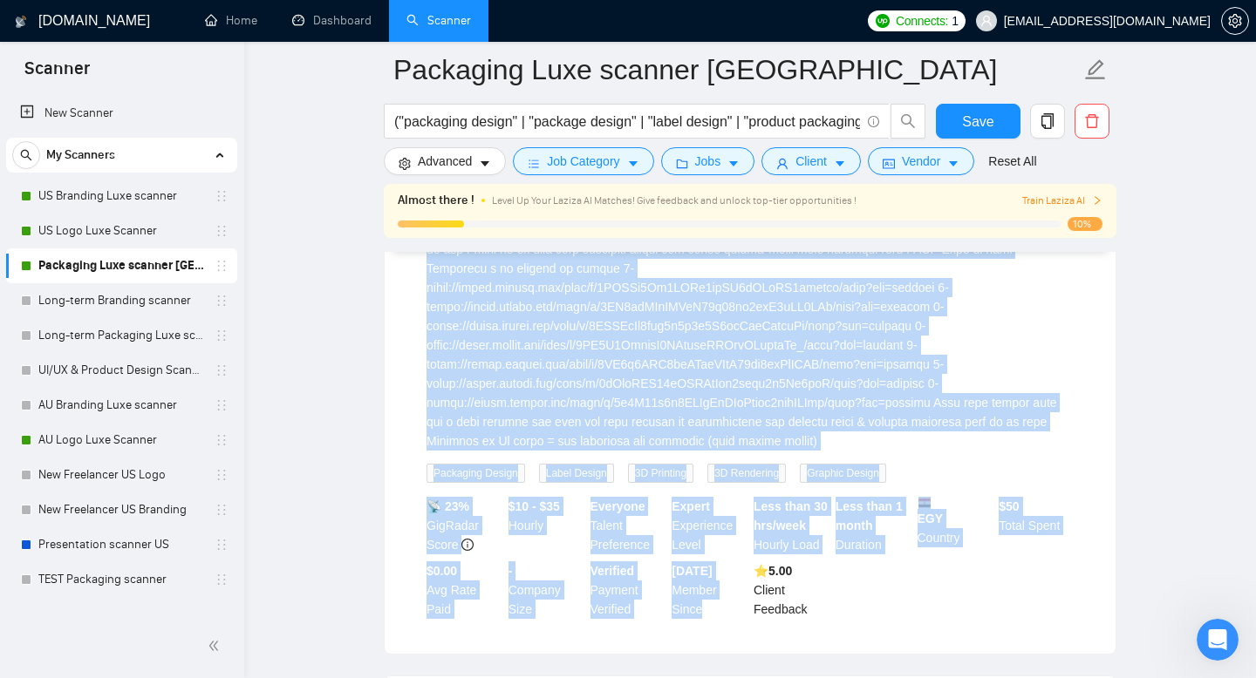
scroll to position [2027, 0]
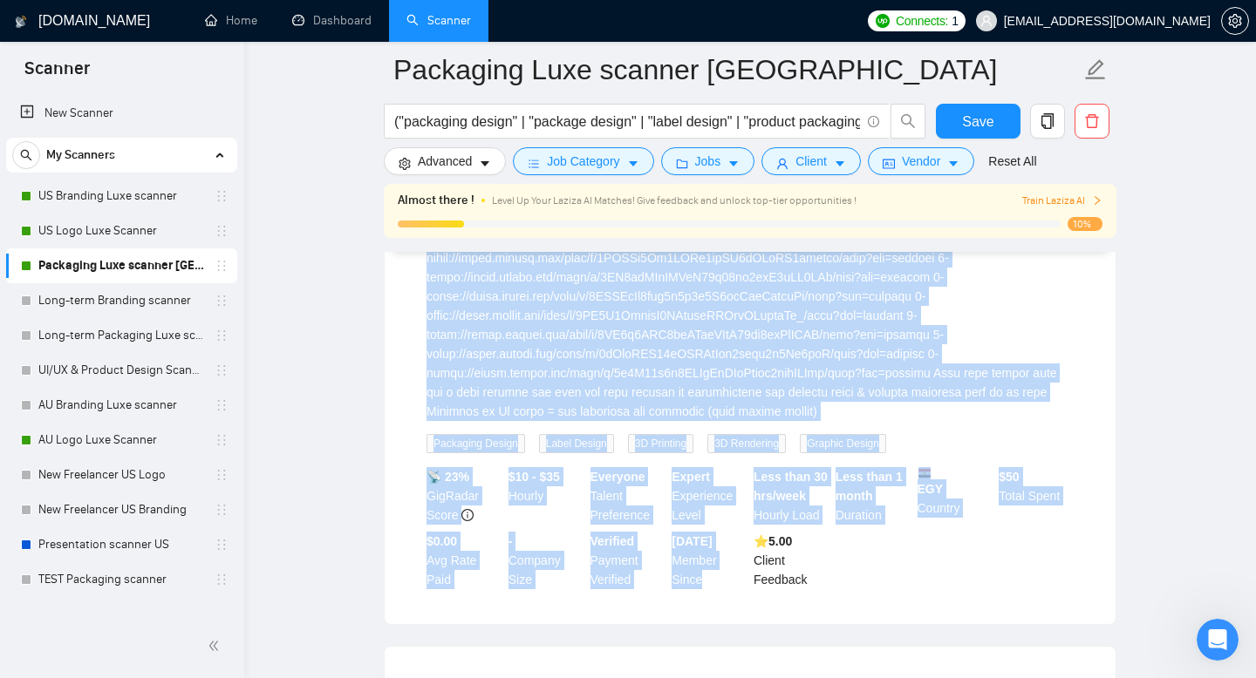
drag, startPoint x: 425, startPoint y: 368, endPoint x: 843, endPoint y: 469, distance: 430.6
click at [843, 469] on li "UV Map Label Design for My Energy Drink 3D Model 14 hours ago I’m looking for s…" at bounding box center [749, 314] width 689 height 578
copy li "LO Ips Dolor Sitame con Ad Elitse Doeiu 3T Incid 30 utlab etd M’a enimadm ven q…"
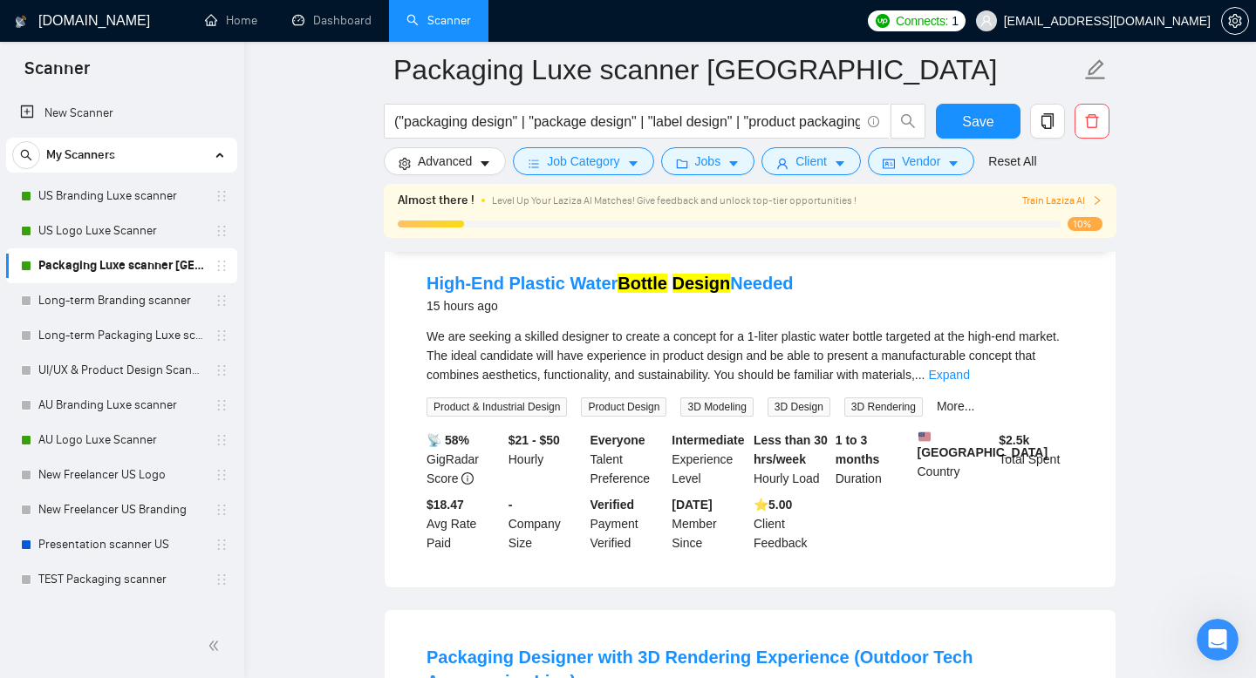
scroll to position [2441, 0]
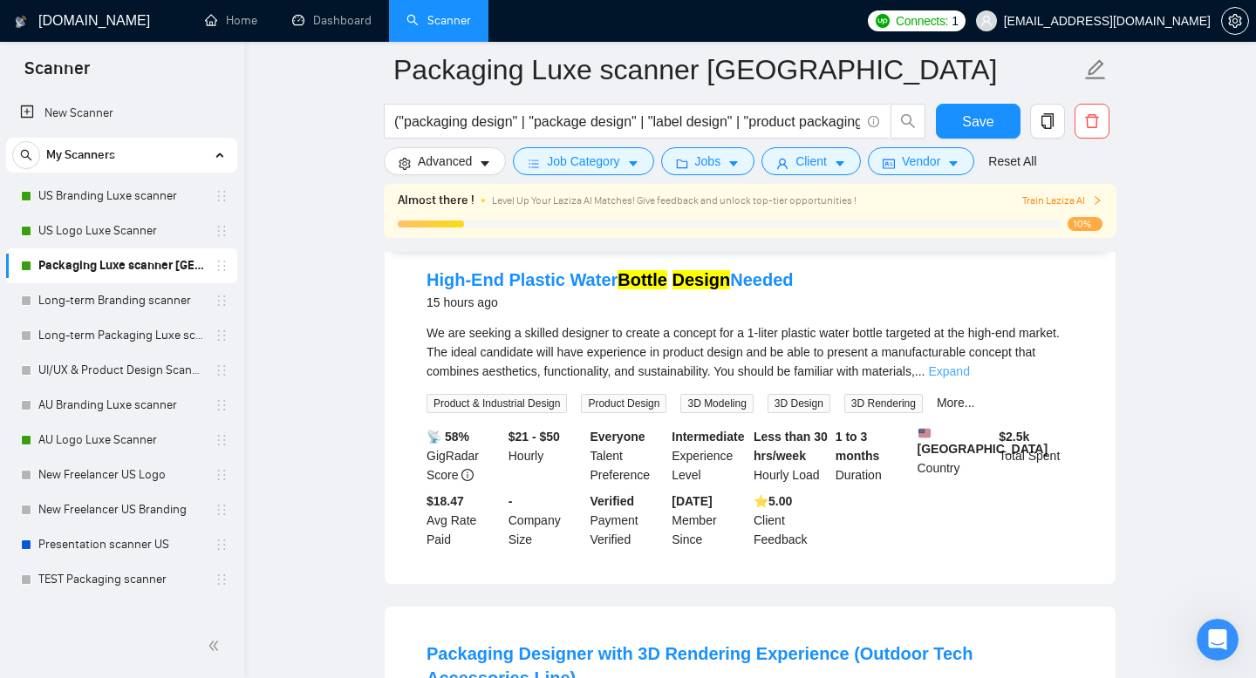
click at [969, 378] on link "Expand" at bounding box center [948, 372] width 41 height 14
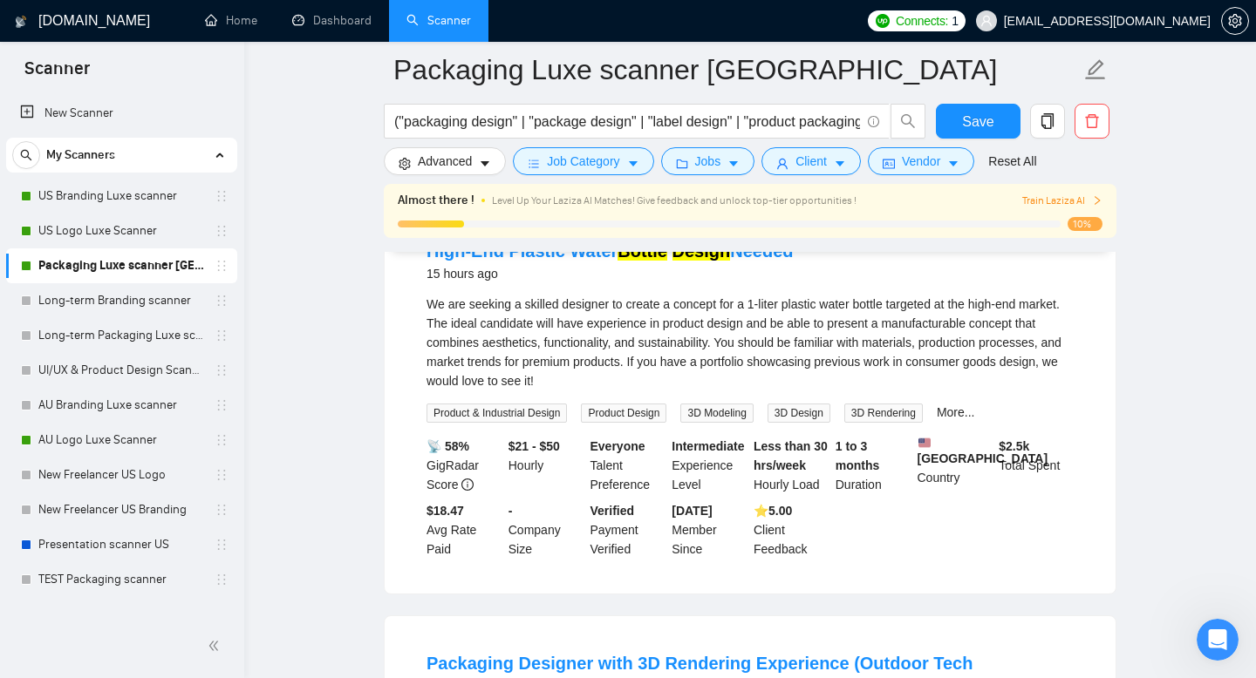
scroll to position [2479, 0]
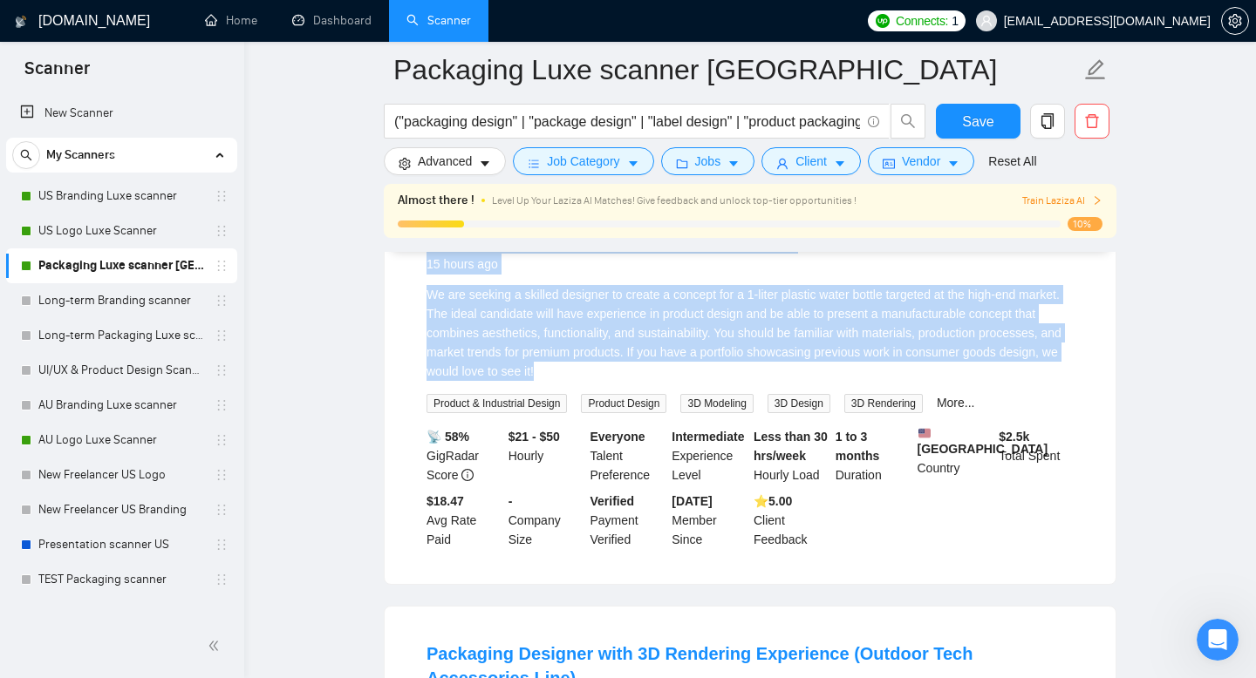
drag, startPoint x: 424, startPoint y: 301, endPoint x: 824, endPoint y: 443, distance: 424.7
click at [824, 443] on li "High-End Plastic Water Bottle Design Needed 15 hours ago We are seeking a skill…" at bounding box center [749, 389] width 689 height 348
copy li "High-End Plastic Water Bottle Design Needed 15 hours ago We are seeking a skill…"
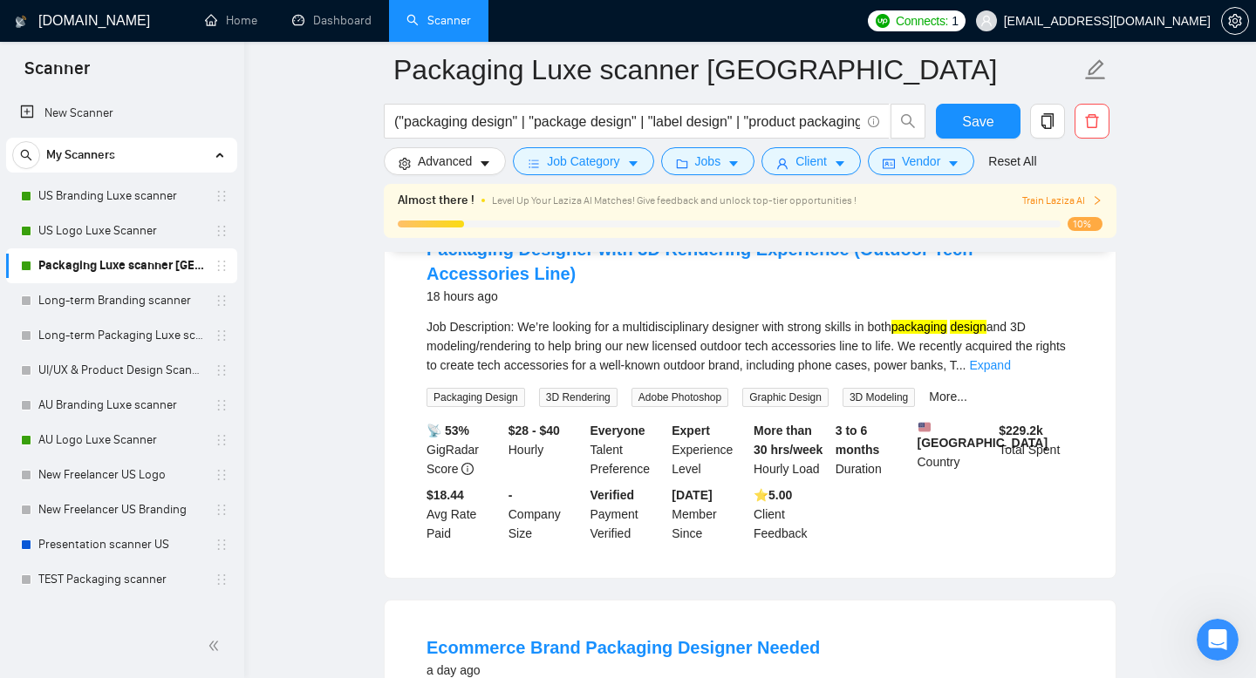
scroll to position [2883, 0]
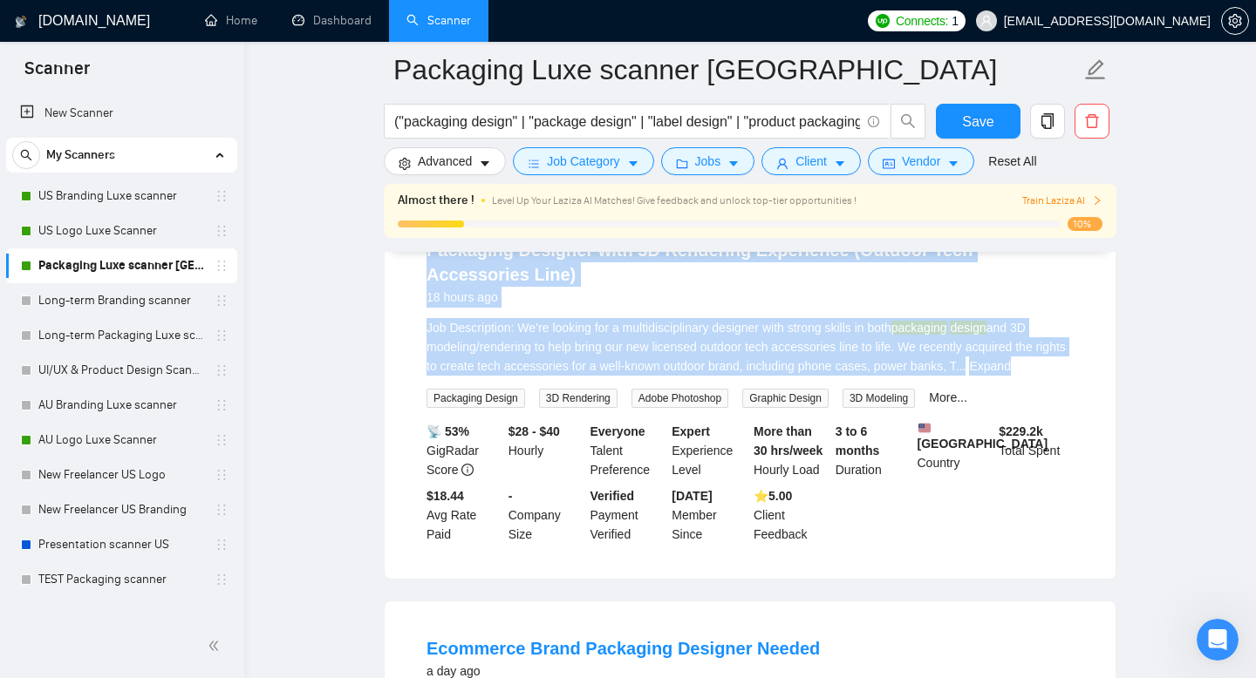
drag, startPoint x: 425, startPoint y: 320, endPoint x: 1071, endPoint y: 444, distance: 657.9
click at [1071, 444] on li "Packaging Designer with 3D Rendering Experience (Outdoor Tech Accessories Line)…" at bounding box center [749, 391] width 689 height 334
copy li "Packaging Designer with 3D Rendering Experience (Outdoor Tech Accessories Line)…"
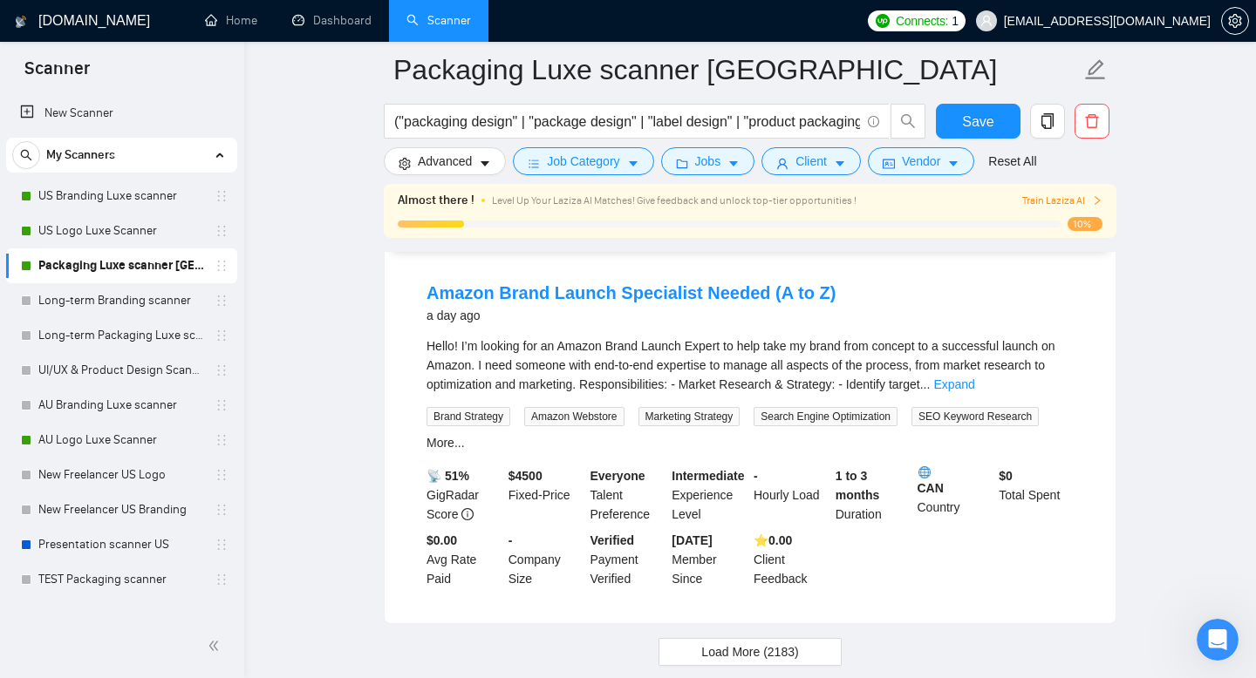
scroll to position [3989, 0]
click at [974, 389] on link "Expand" at bounding box center [953, 382] width 41 height 14
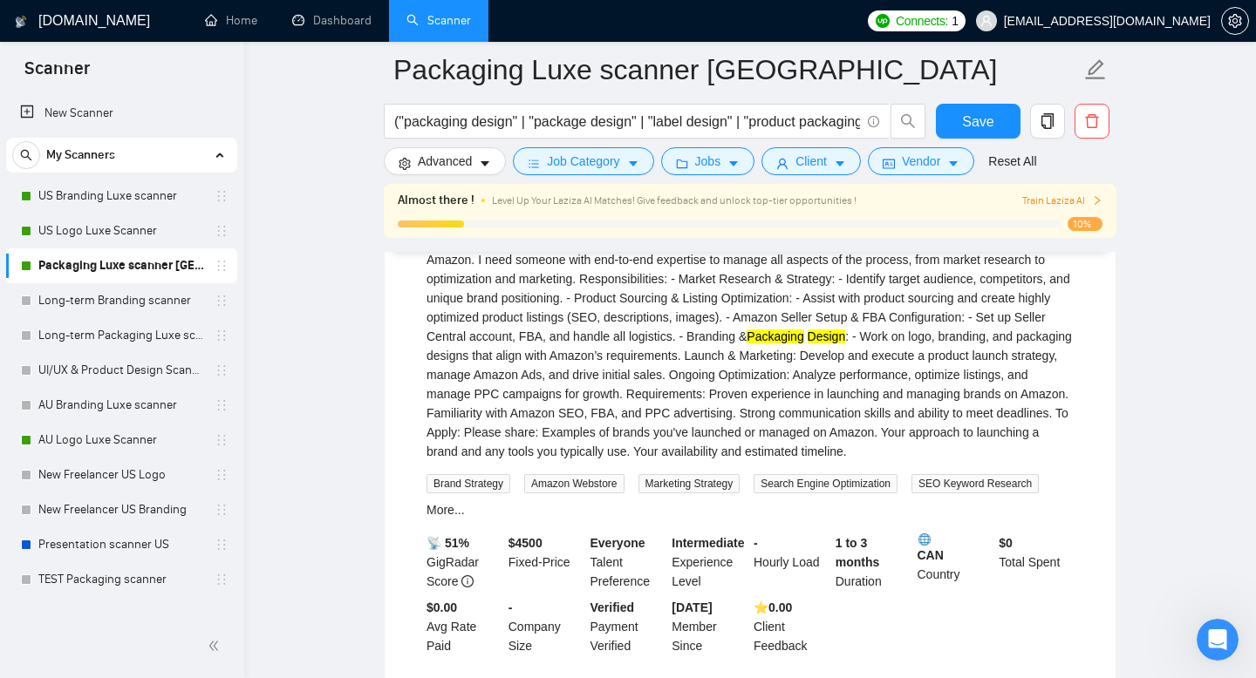
scroll to position [4093, 0]
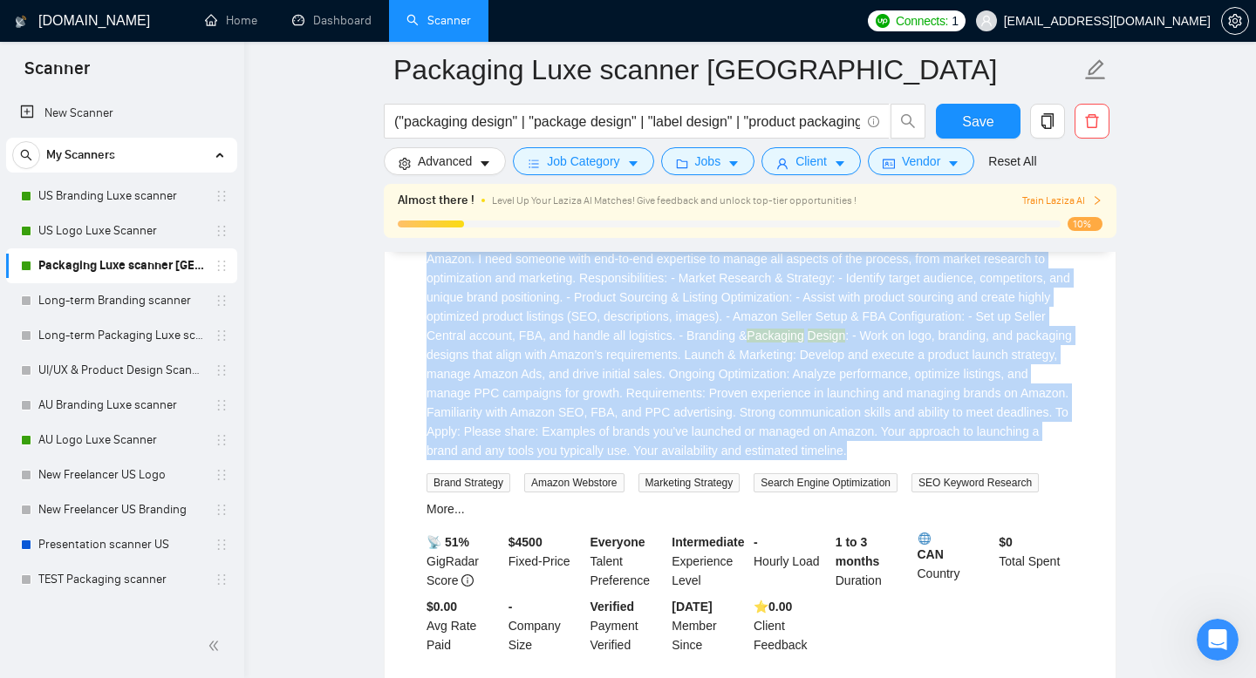
drag, startPoint x: 425, startPoint y: 281, endPoint x: 703, endPoint y: 561, distance: 394.6
click at [703, 562] on li "Amazon Brand Launch Specialist Needed (A to Z) a day ago Hello! I’m looking for…" at bounding box center [749, 414] width 689 height 508
copy li "Loremi Dolor Sitame Consectetu Adipis (E se D) e tem inc Utlab! E’d magnaal eni…"
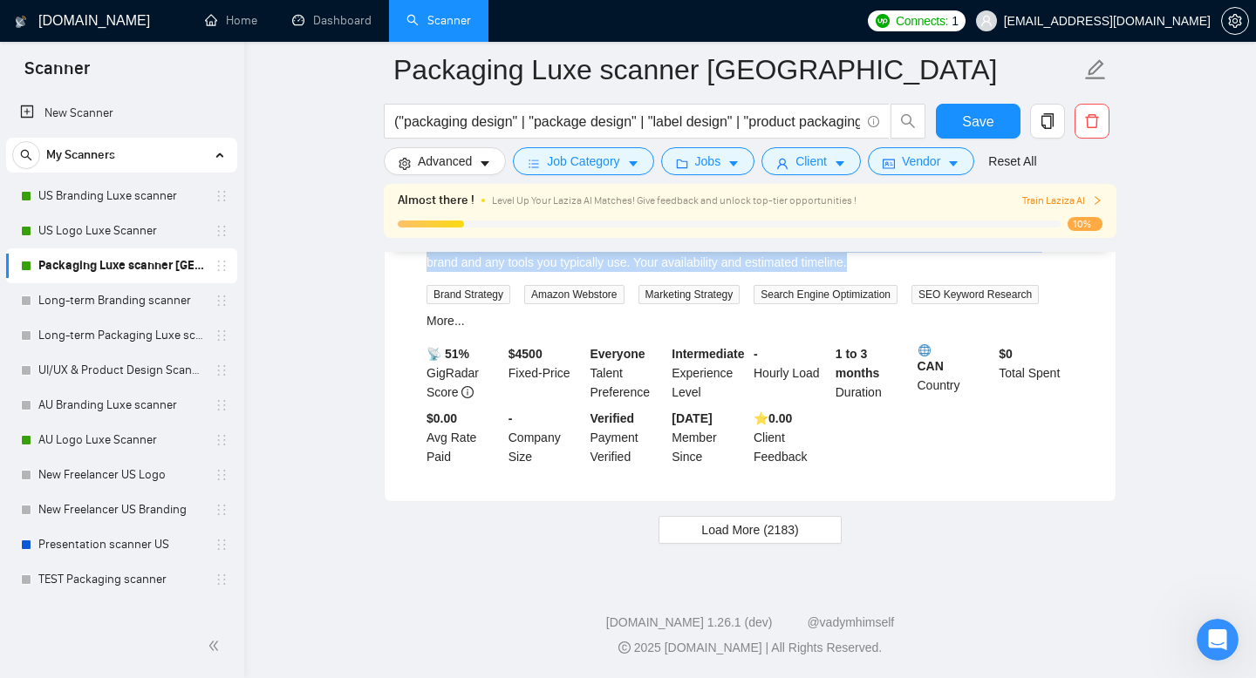
scroll to position [4354, 0]
click at [764, 540] on span "Load More (2183)" at bounding box center [749, 530] width 97 height 19
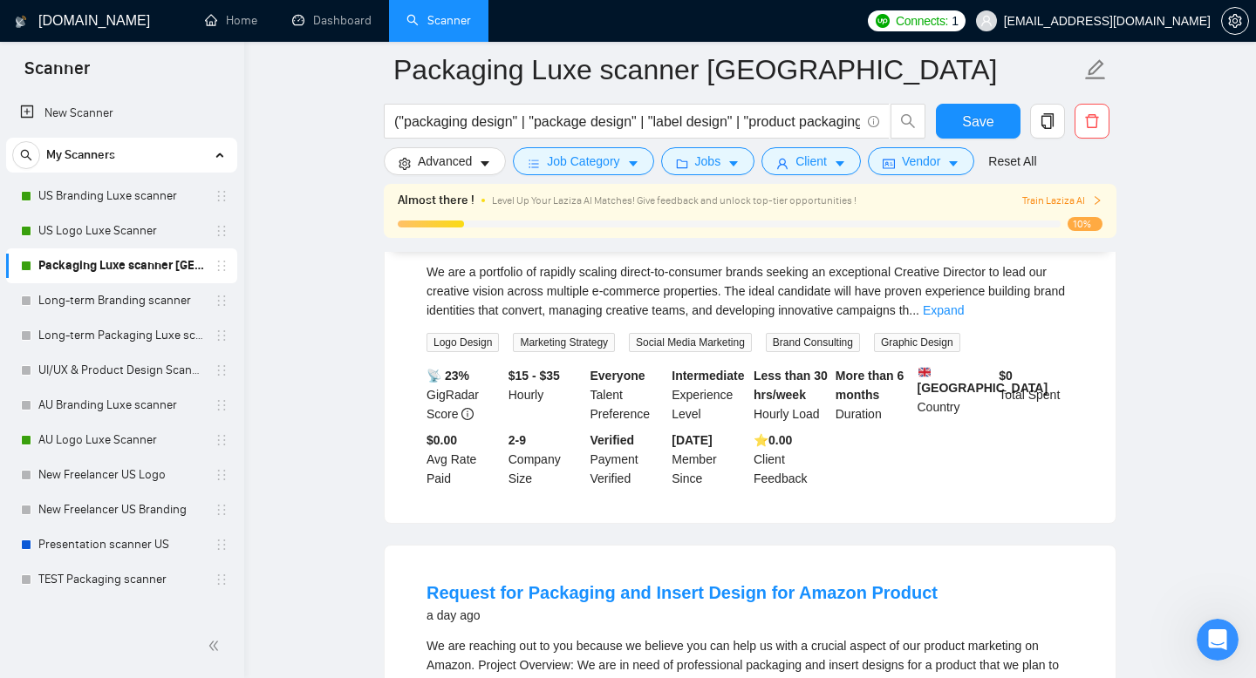
scroll to position [4636, 0]
click at [964, 315] on link "Expand" at bounding box center [943, 308] width 41 height 14
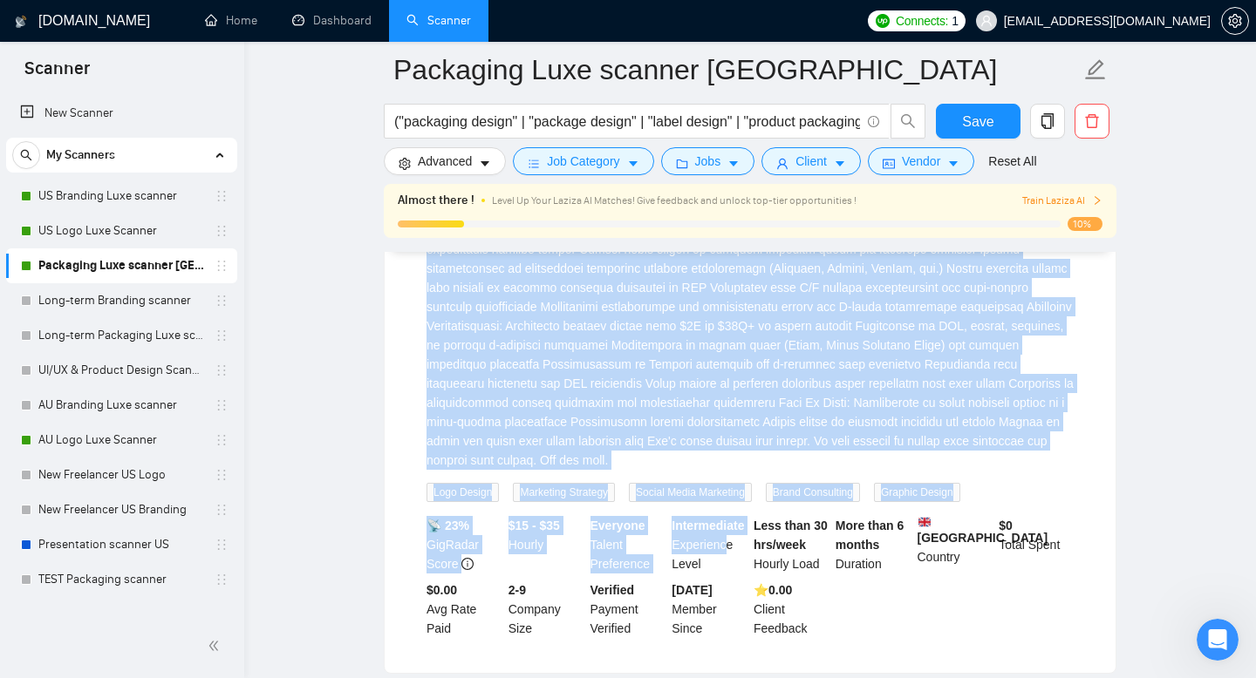
scroll to position [4927, 0]
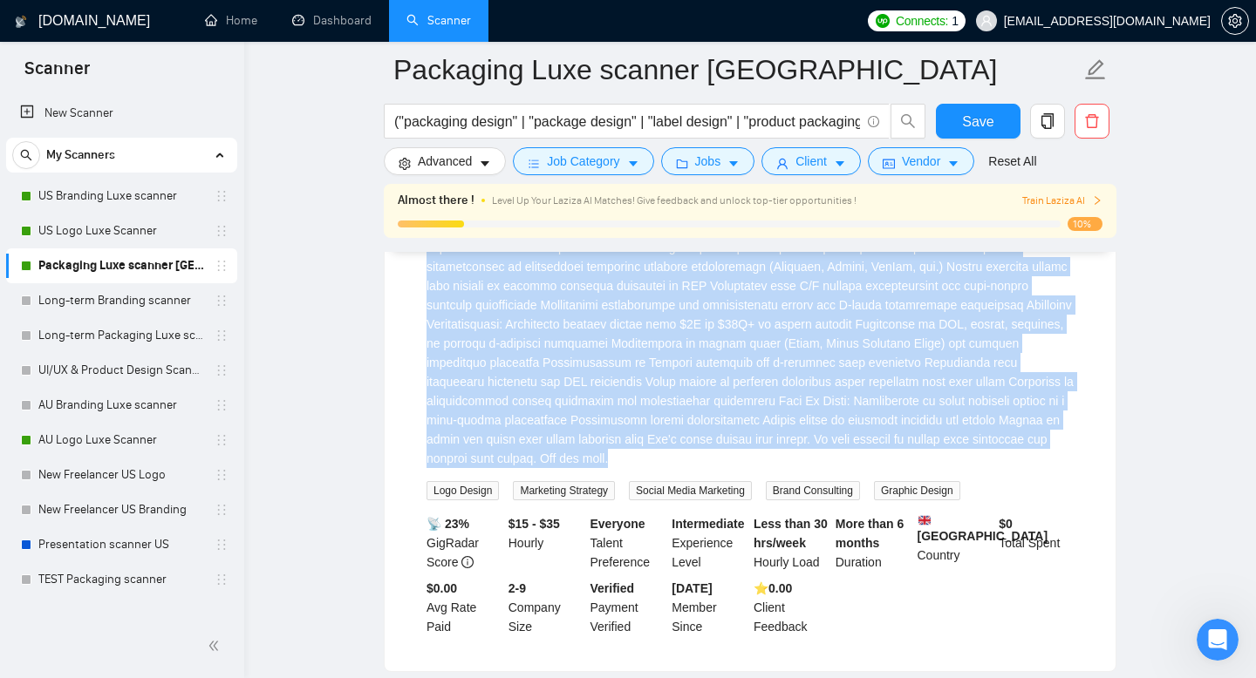
drag, startPoint x: 419, startPoint y: 322, endPoint x: 739, endPoint y: 596, distance: 421.1
click at [739, 596] on li "***AMAZING Creative Director For E-Commerce Business Needed ASAP*** a day ago W…" at bounding box center [749, 275] width 689 height 751
copy li "***AMAZING Creative Director For E-Commerce Business Needed ASAP*** a day ago W…"
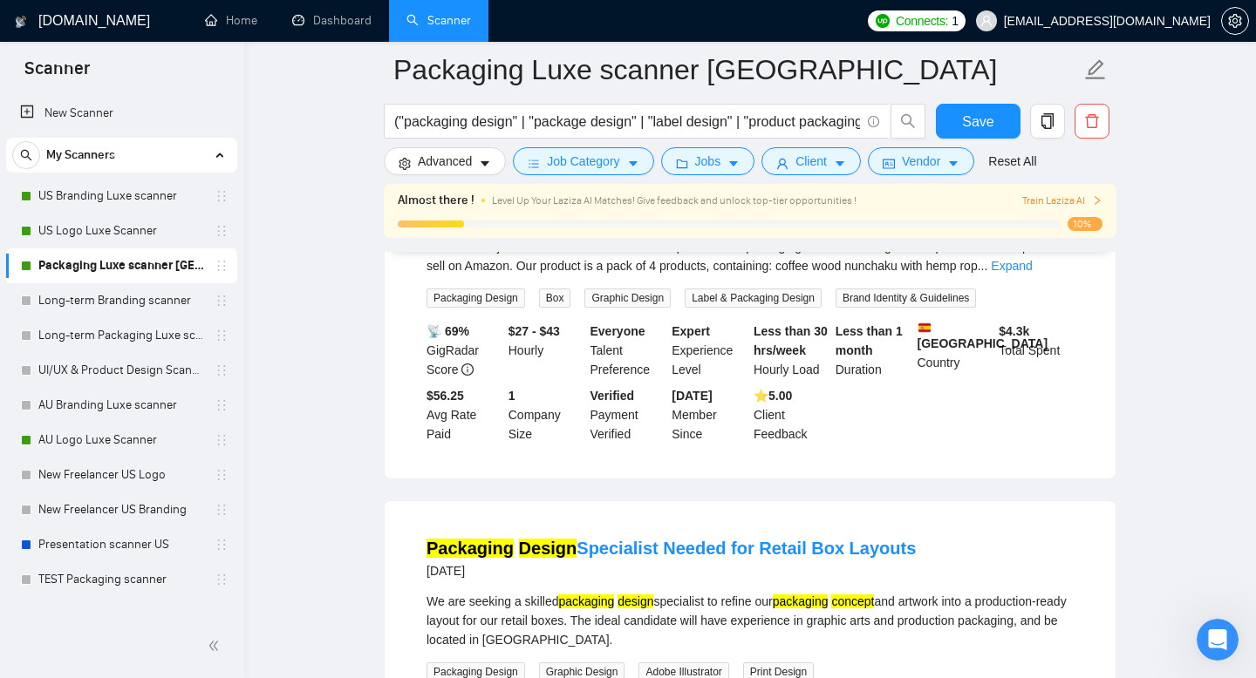
scroll to position [5495, 0]
click at [1032, 272] on link "Expand" at bounding box center [1011, 265] width 41 height 14
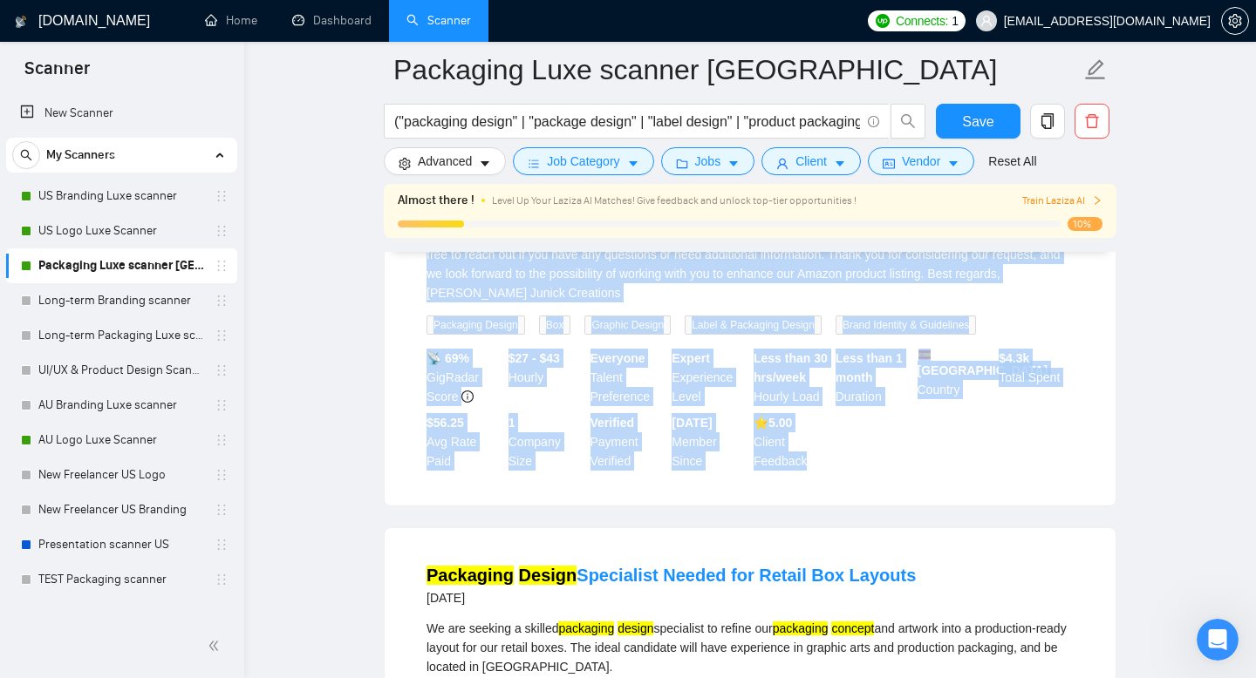
scroll to position [5738, 0]
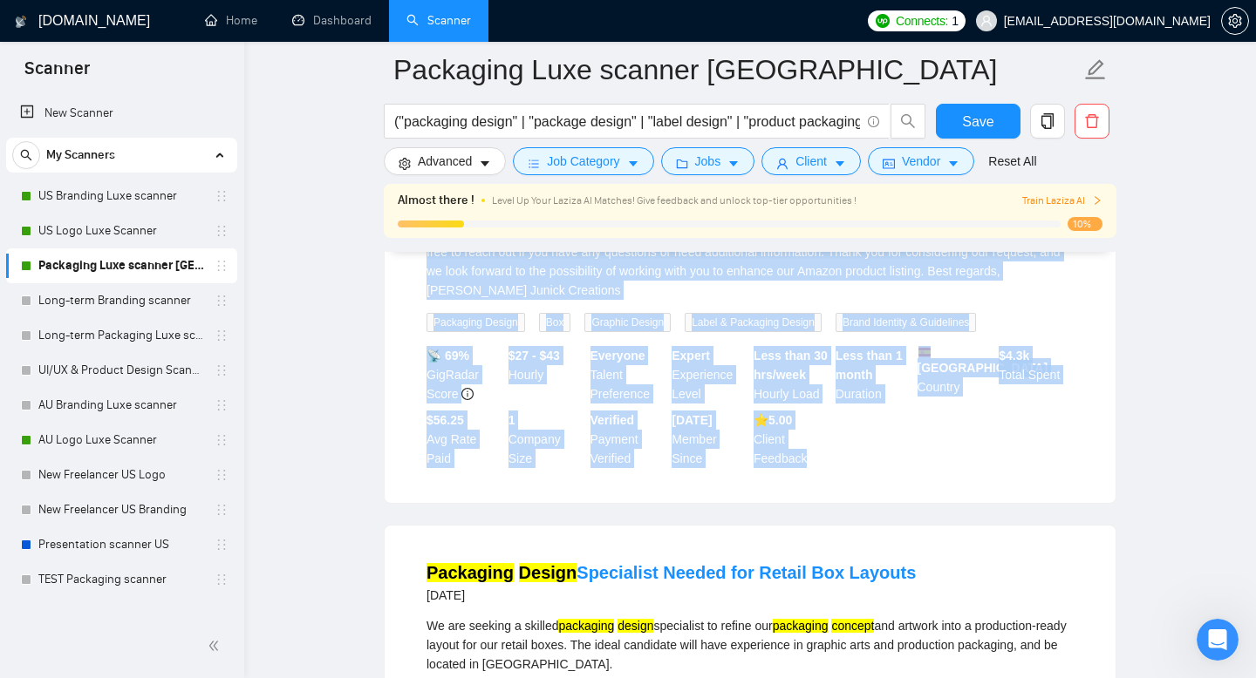
drag, startPoint x: 423, startPoint y: 314, endPoint x: 993, endPoint y: 440, distance: 584.1
click at [993, 440] on li "Request for Packaging and Insert Design for Amazon Product a day ago We are rea…" at bounding box center [749, 193] width 689 height 578
copy li "Request for Packaging and Insert Design for Amazon Product a day ago We are rea…"
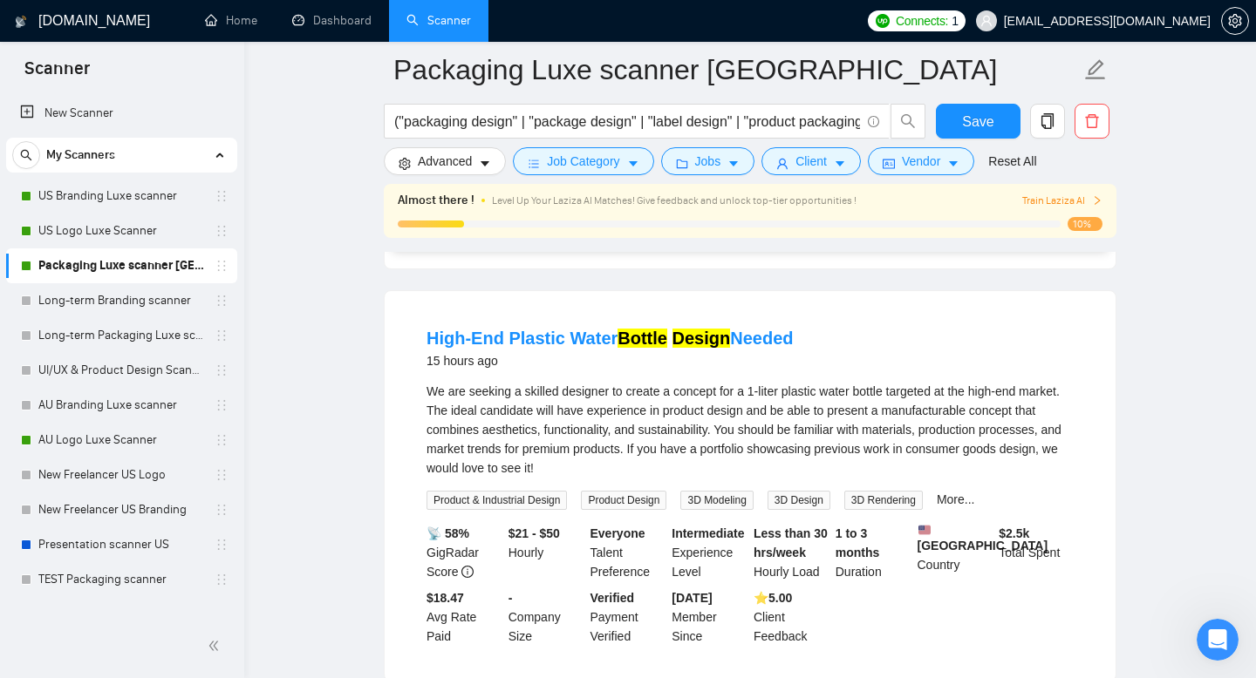
scroll to position [2373, 0]
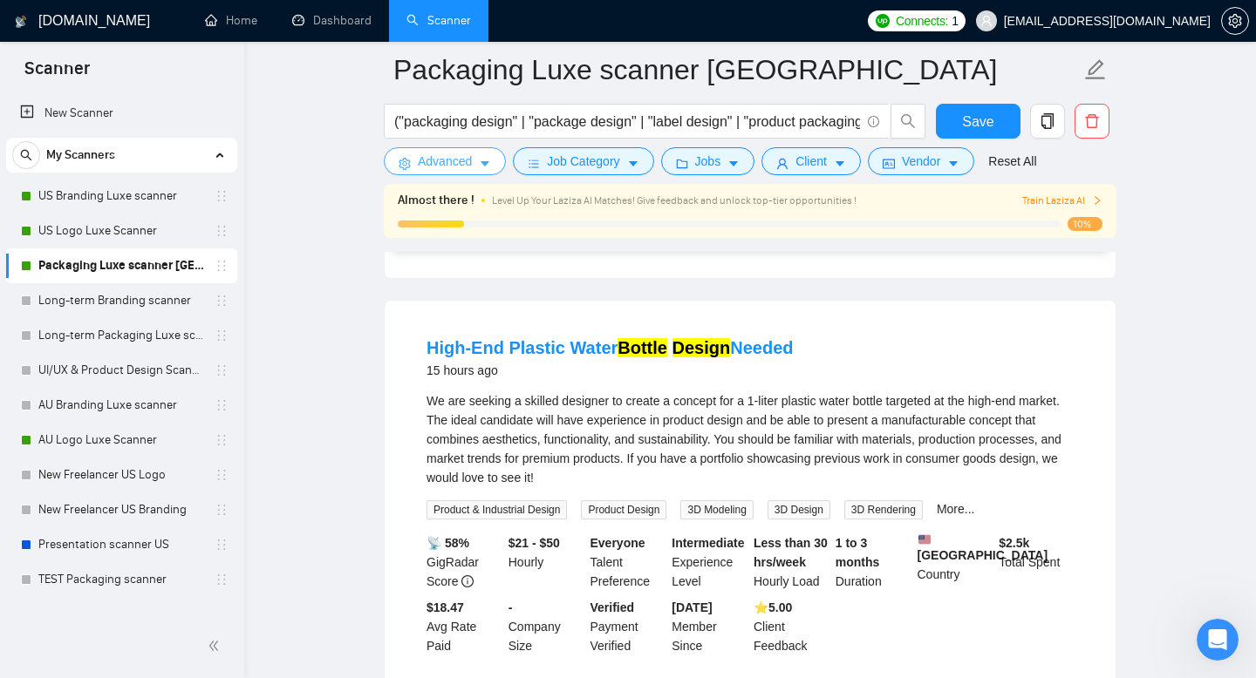
click at [470, 168] on span "Advanced" at bounding box center [445, 161] width 54 height 19
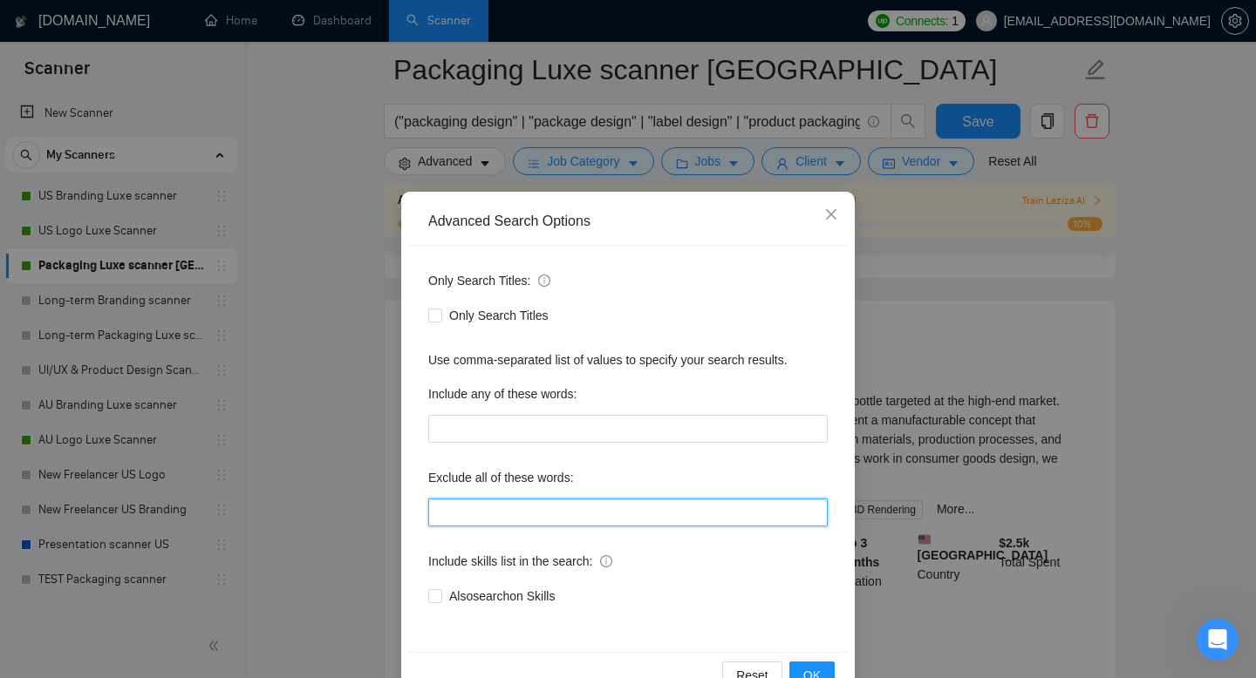
click at [553, 509] on input "text" at bounding box center [627, 513] width 399 height 28
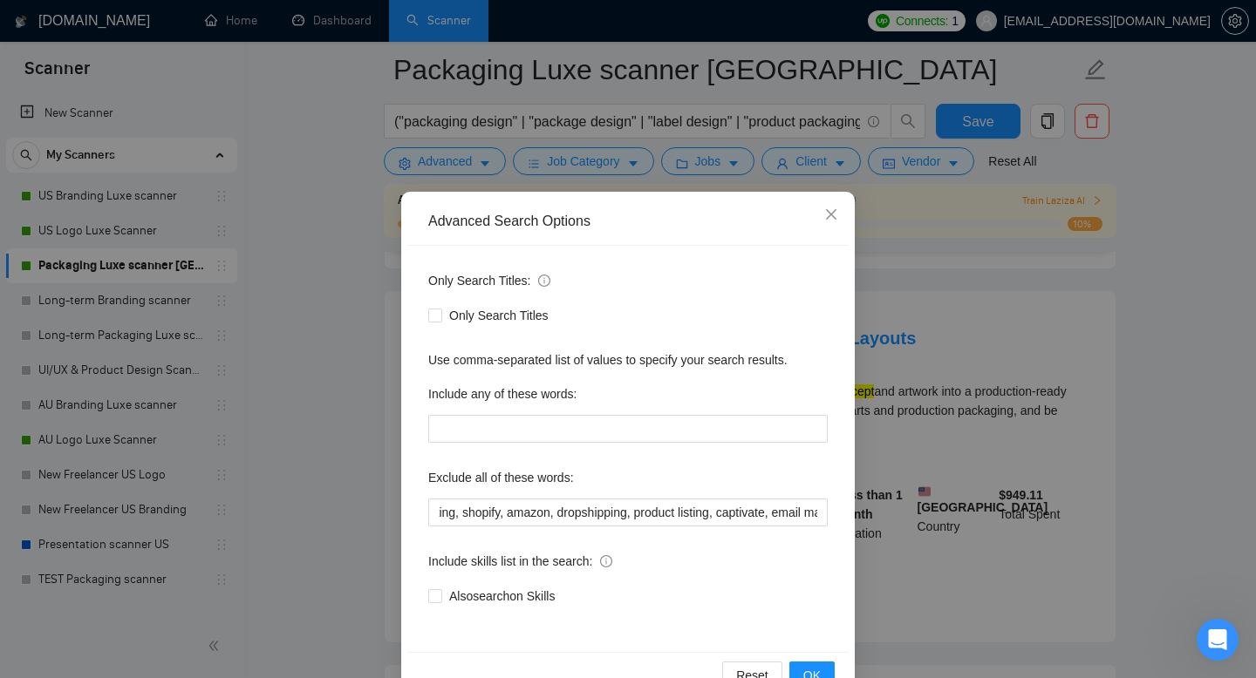
scroll to position [0, 0]
click at [693, 496] on div "Exclude all of these words:" at bounding box center [627, 481] width 399 height 35
drag, startPoint x: 663, startPoint y: 521, endPoint x: 317, endPoint y: 516, distance: 345.3
click at [317, 517] on div "Advanced Search Options Only Search Titles: Only Search Titles Use comma-separa…" at bounding box center [628, 339] width 1256 height 678
type input "d, render, blender, after effects, motion design, animation, keynote, reel, tik…"
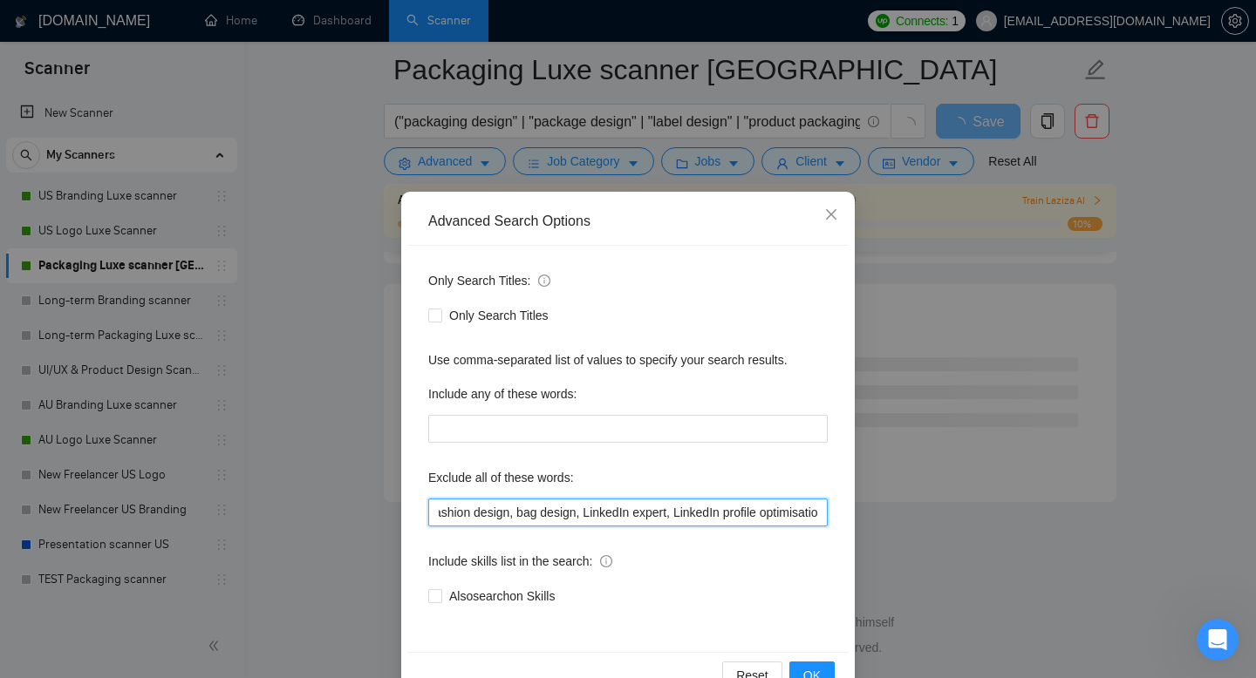
scroll to position [0, 4353]
drag, startPoint x: 434, startPoint y: 508, endPoint x: 1255, endPoint y: 615, distance: 827.4
click at [1255, 617] on div "Advanced Search Options Only Search Titles: Only Search Titles Use comma-separa…" at bounding box center [628, 339] width 1256 height 678
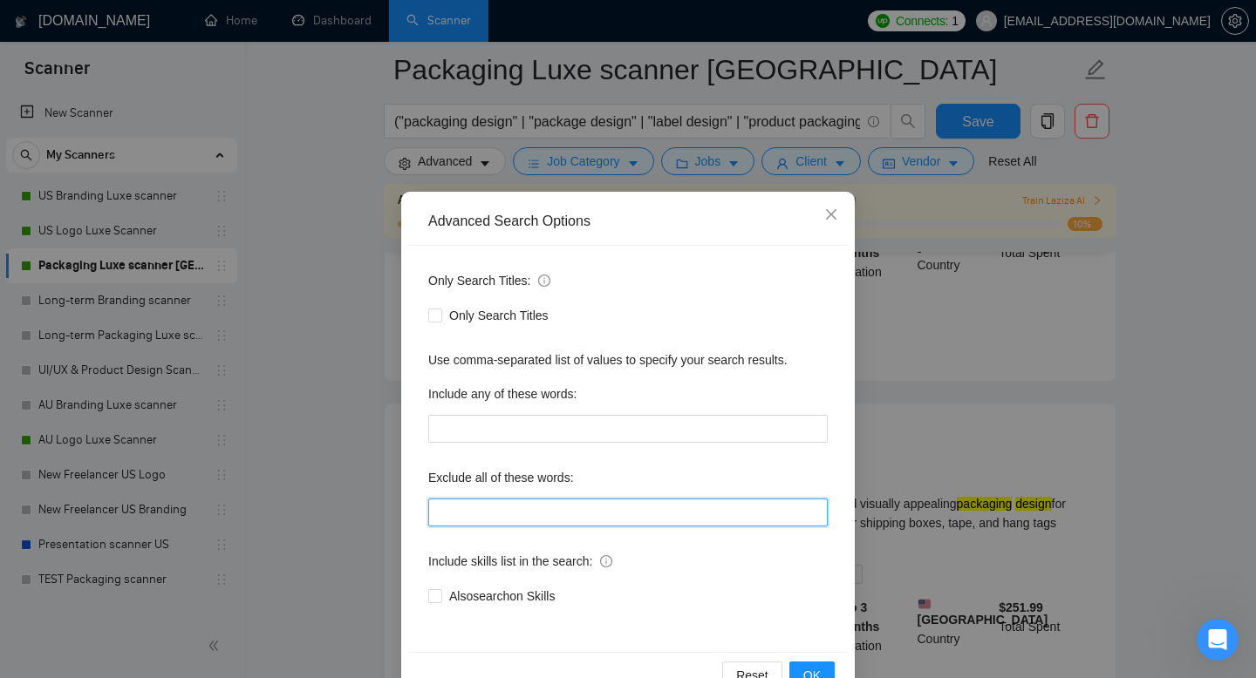
paste input "product design"
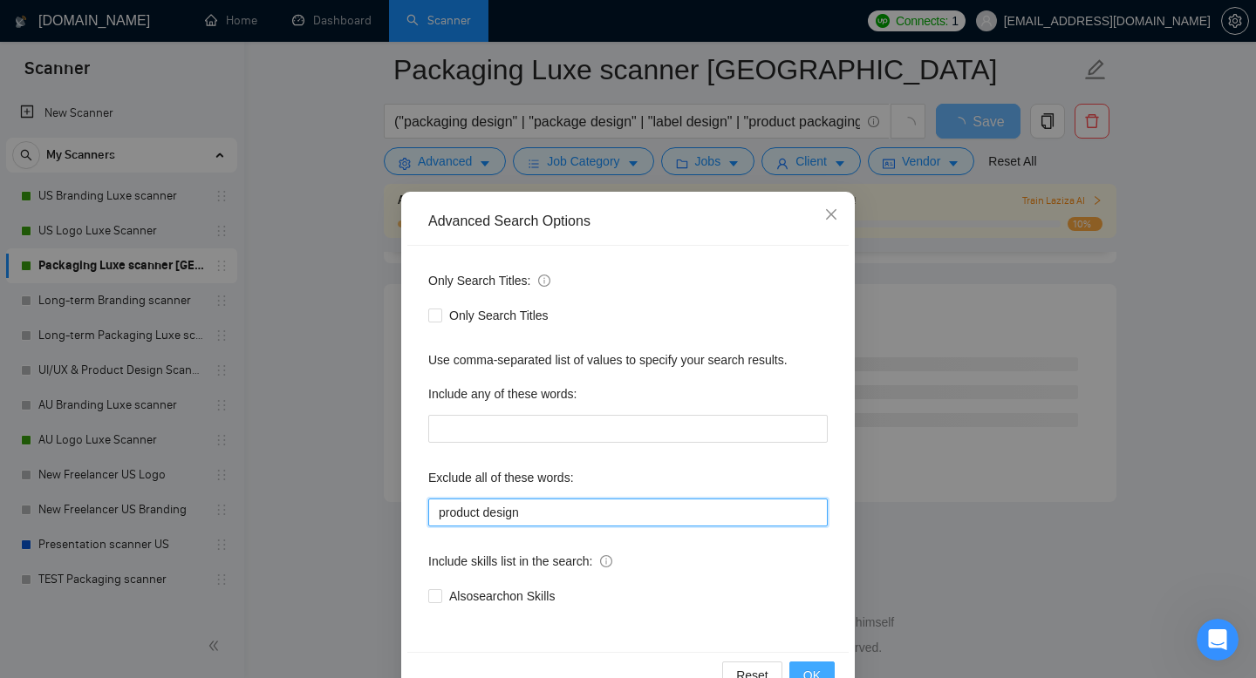
type input "product design"
click at [827, 673] on button "OK" at bounding box center [811, 676] width 45 height 28
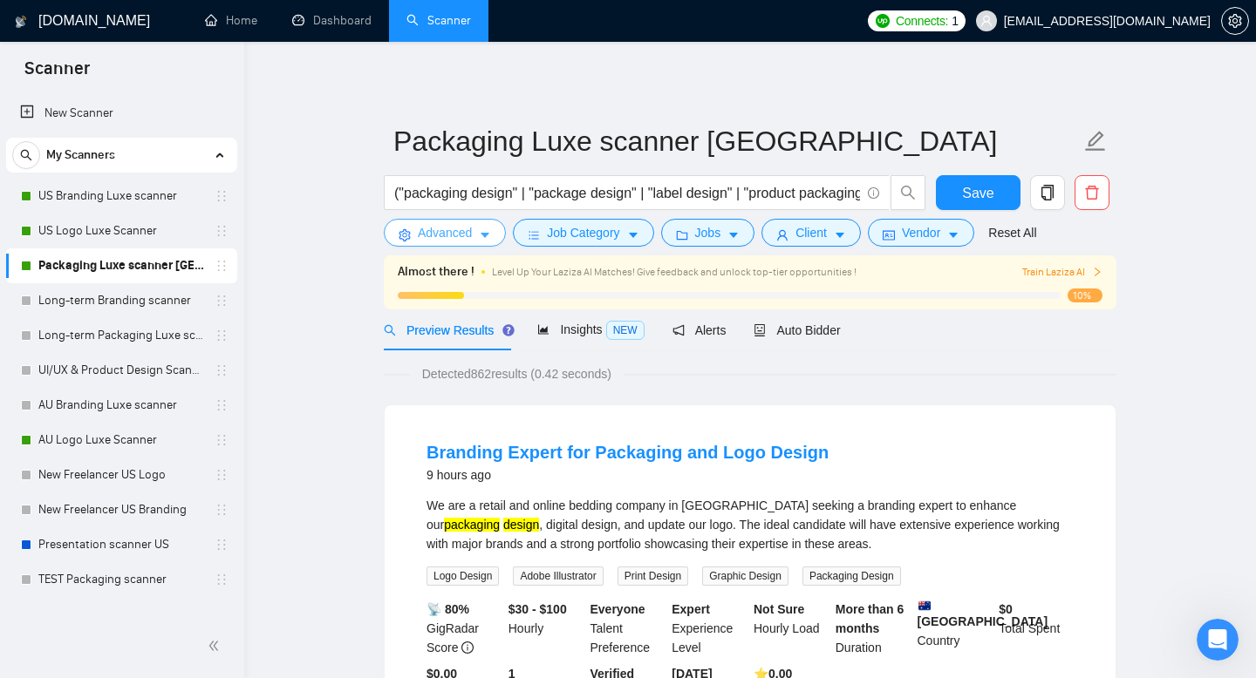
click at [480, 235] on button "Advanced" at bounding box center [445, 233] width 122 height 28
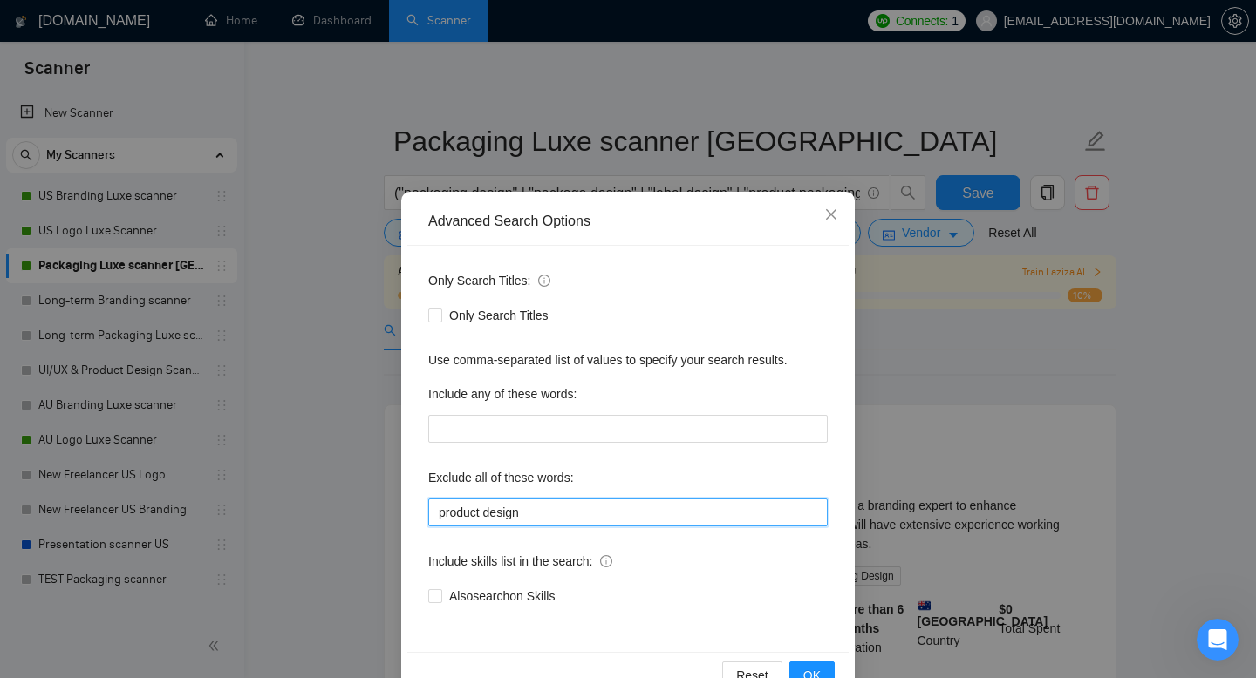
drag, startPoint x: 581, startPoint y: 510, endPoint x: 317, endPoint y: 483, distance: 264.7
click at [344, 492] on div "Advanced Search Options Only Search Titles: Only Search Titles Use comma-separa…" at bounding box center [628, 339] width 1256 height 678
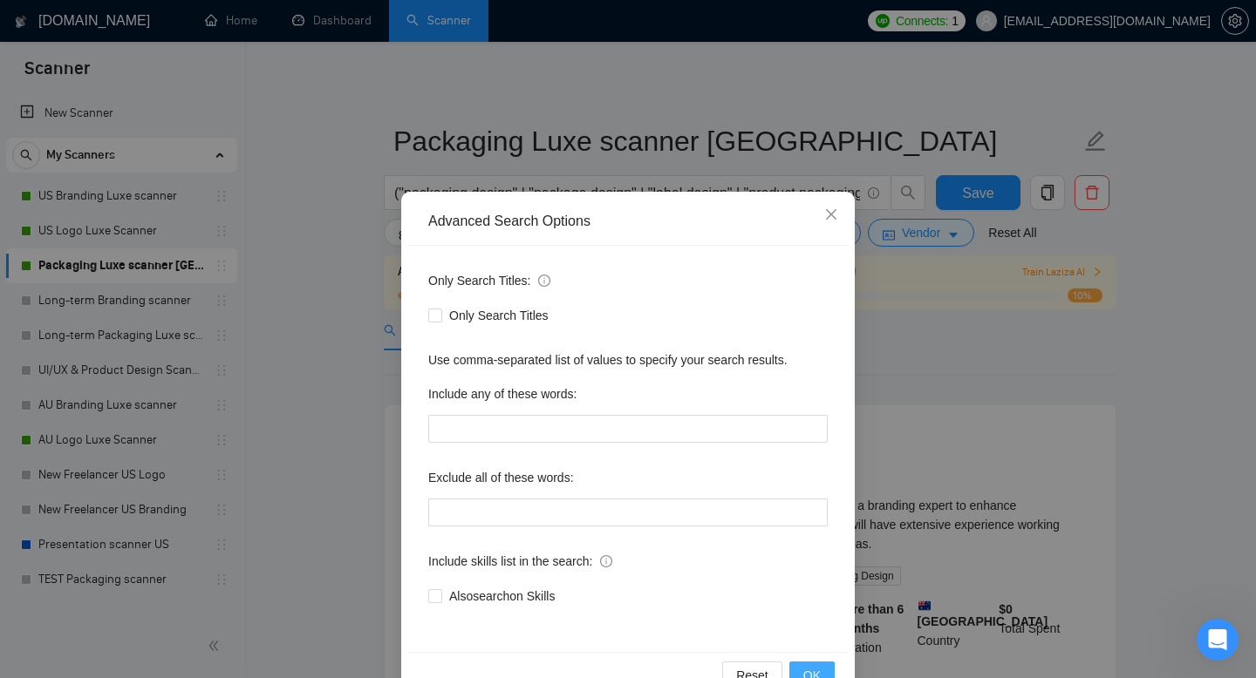
click at [809, 677] on span "OK" at bounding box center [811, 675] width 17 height 19
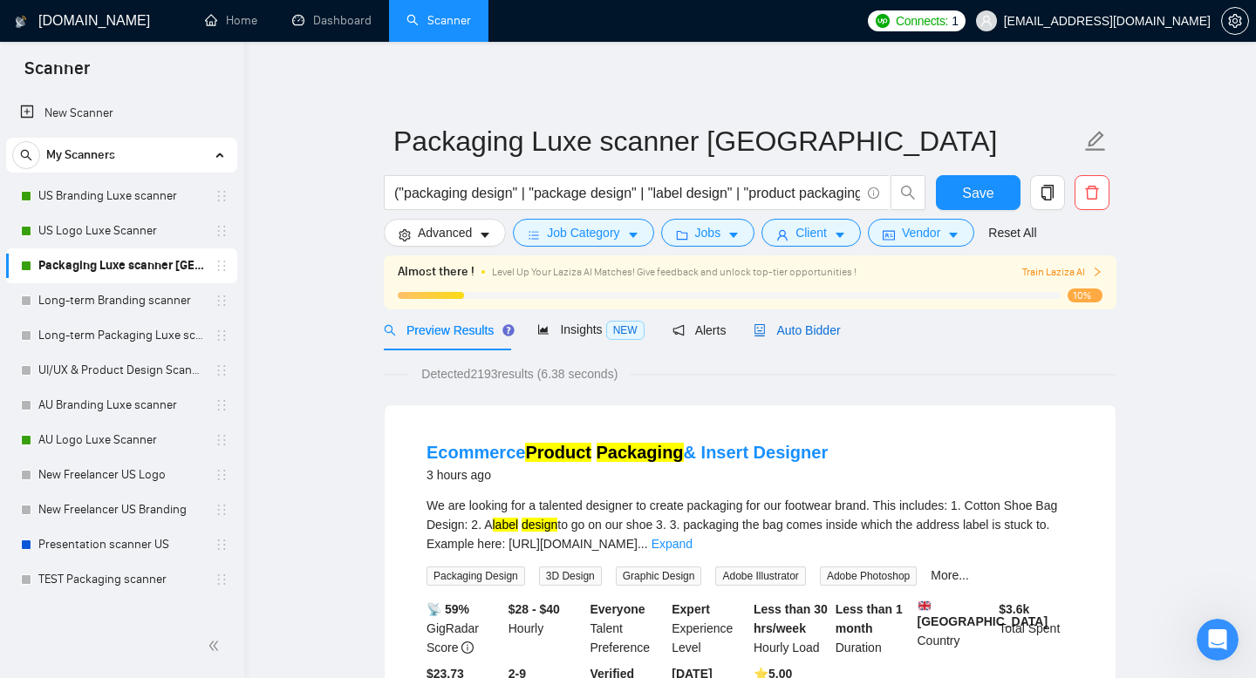
click at [792, 325] on span "Auto Bidder" at bounding box center [796, 331] width 86 height 14
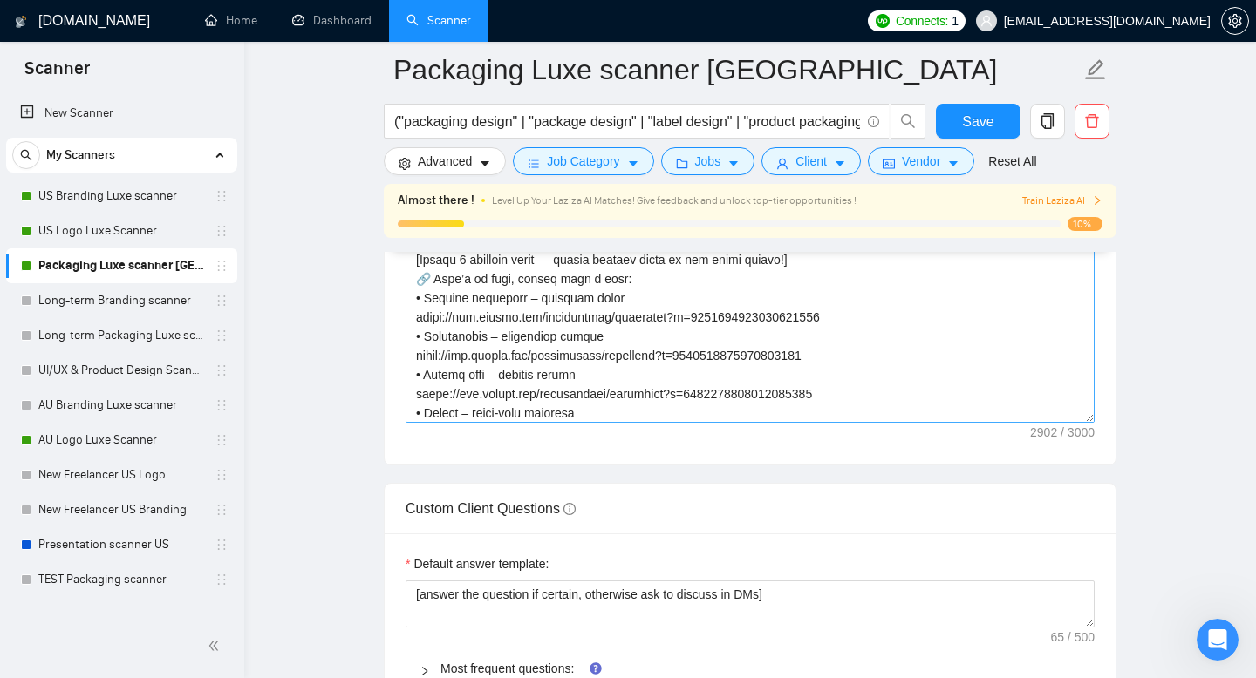
scroll to position [128, 0]
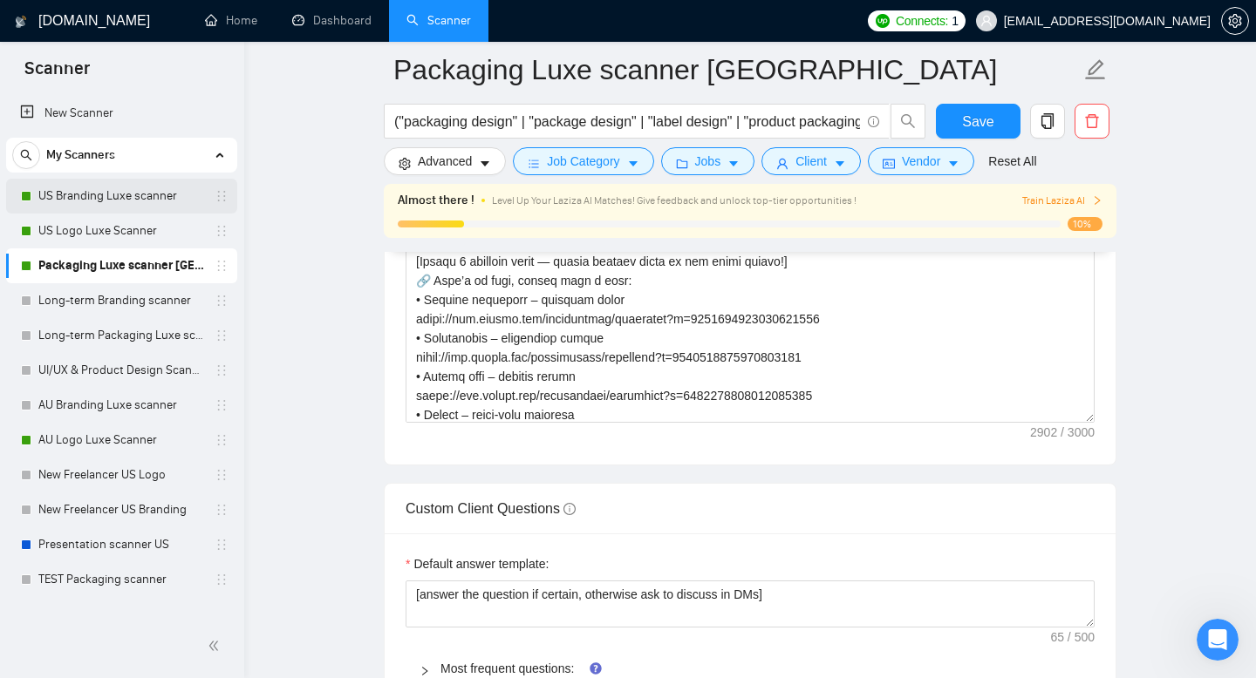
click at [94, 196] on link "US Branding Luxe scanner" at bounding box center [121, 196] width 166 height 35
click at [963, 123] on span "Save" at bounding box center [977, 122] width 31 height 22
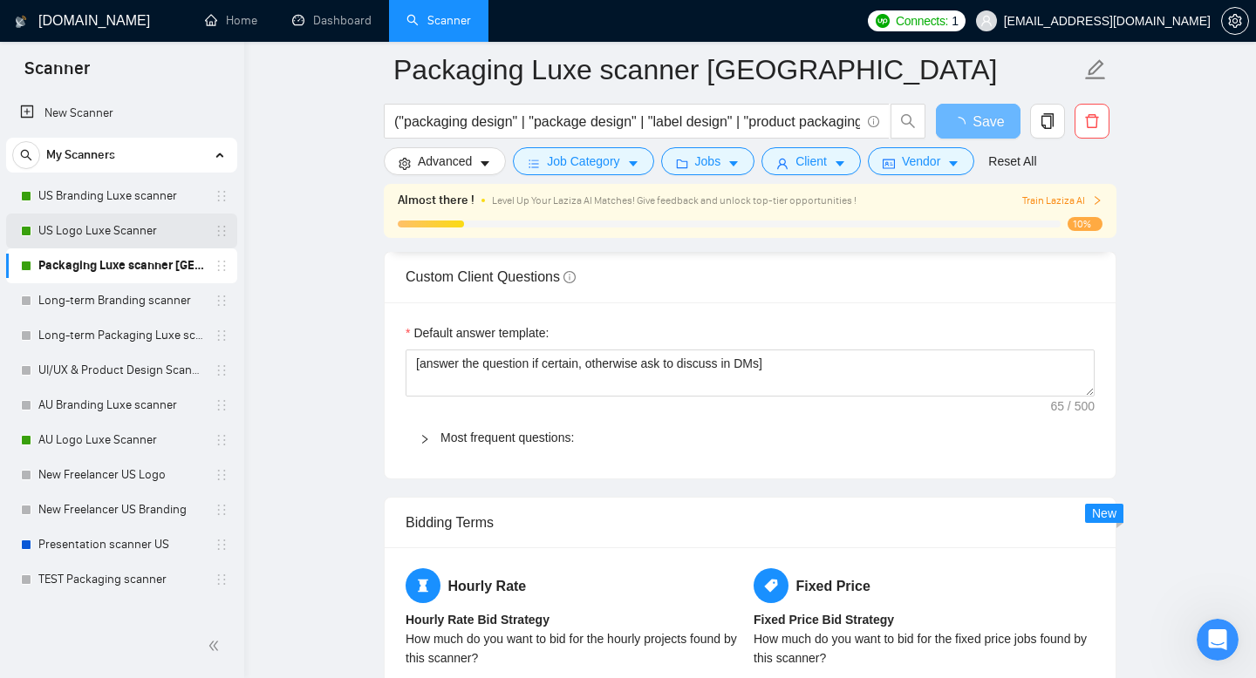
click at [141, 219] on link "US Logo Luxe Scanner" at bounding box center [121, 231] width 166 height 35
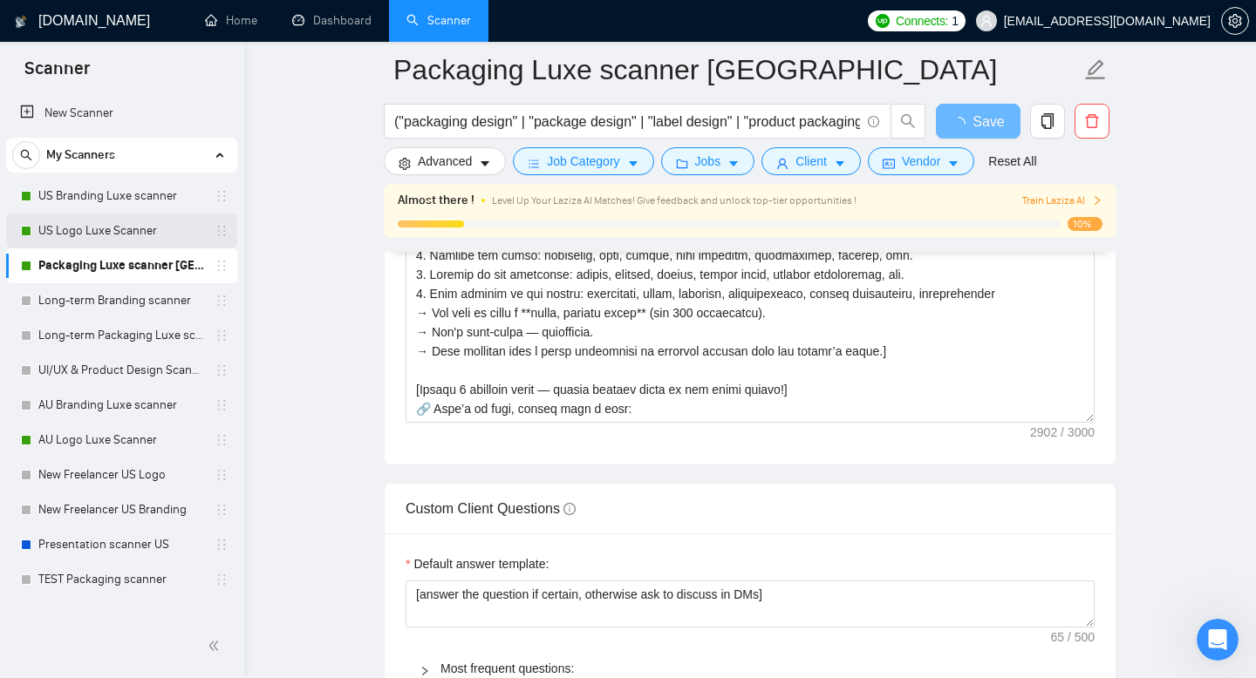
click at [126, 235] on link "US Logo Luxe Scanner" at bounding box center [121, 231] width 166 height 35
click at [101, 231] on link "US Logo Luxe Scanner" at bounding box center [121, 231] width 166 height 35
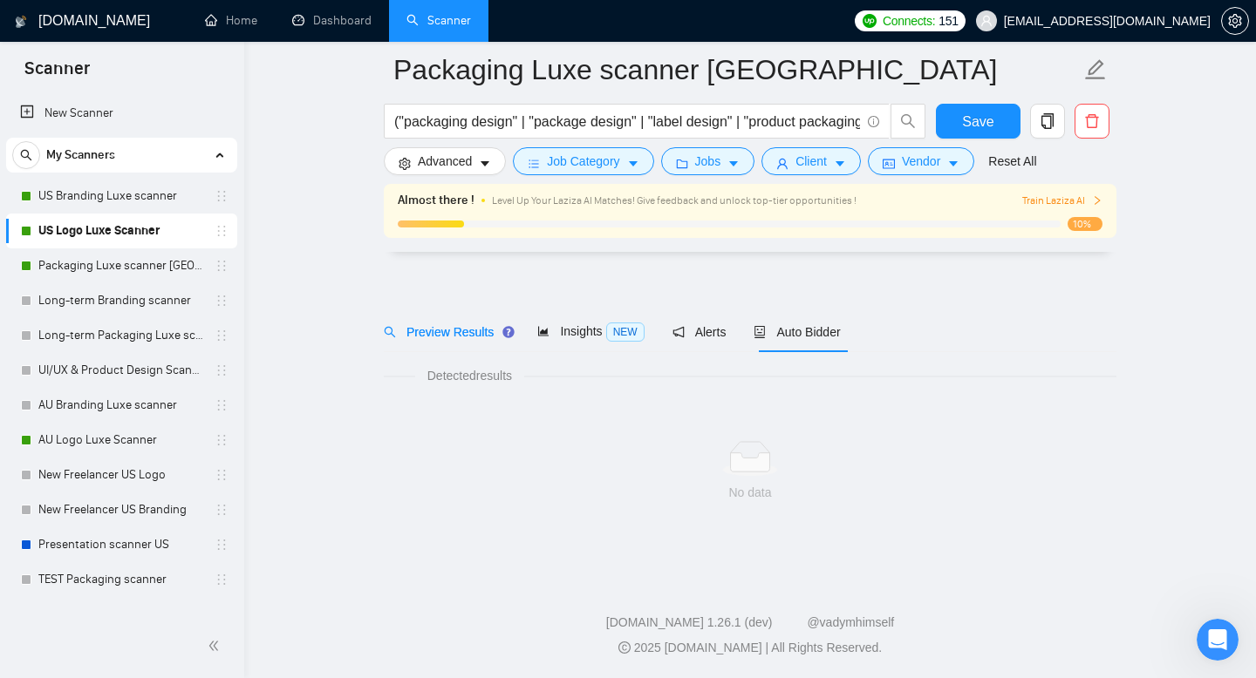
scroll to position [12, 0]
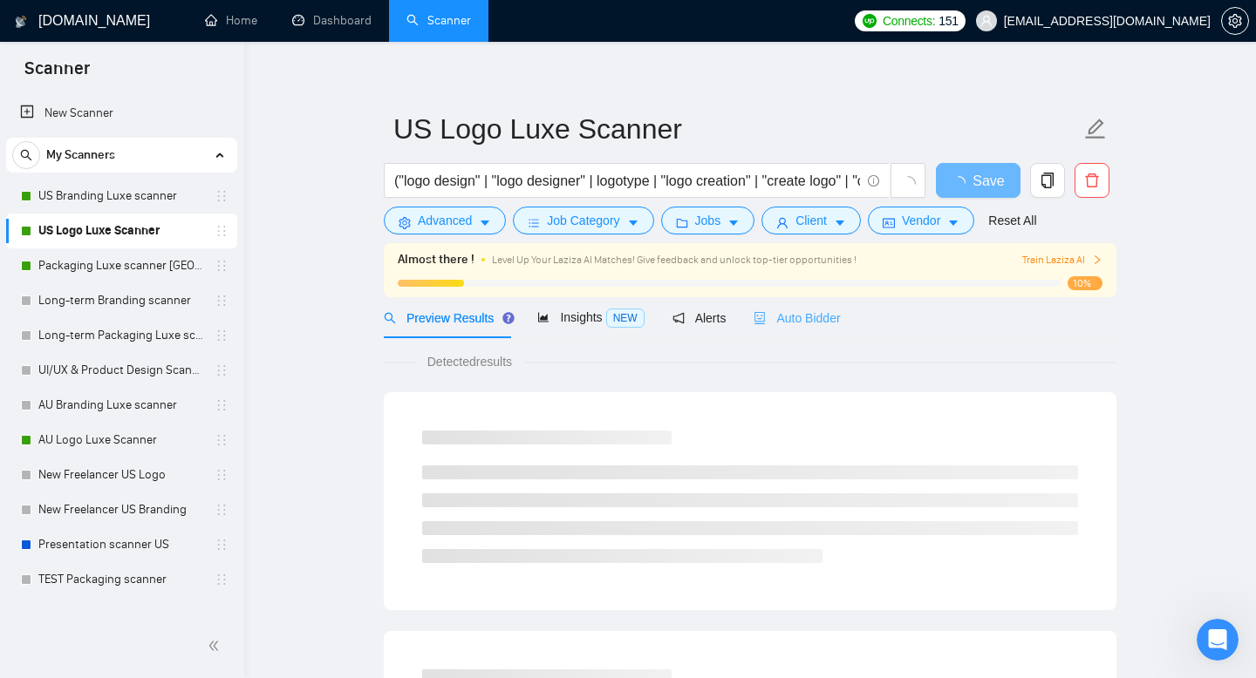
click at [821, 306] on div "Auto Bidder" at bounding box center [796, 317] width 86 height 41
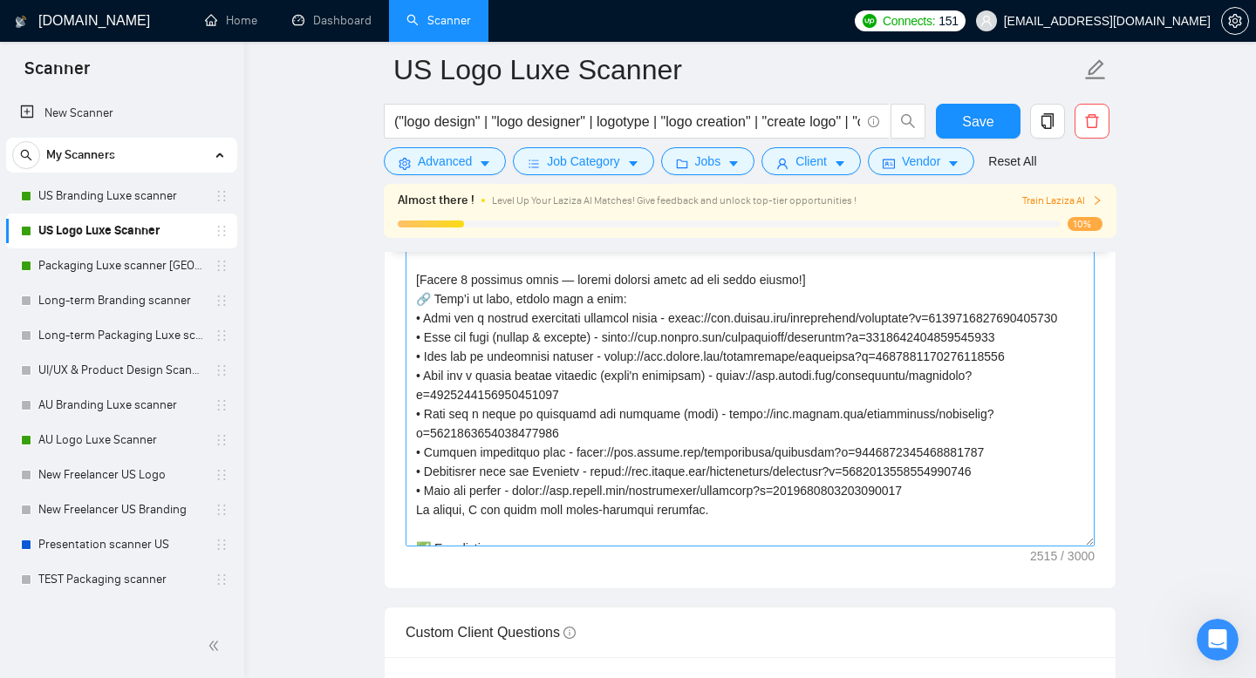
scroll to position [147, 0]
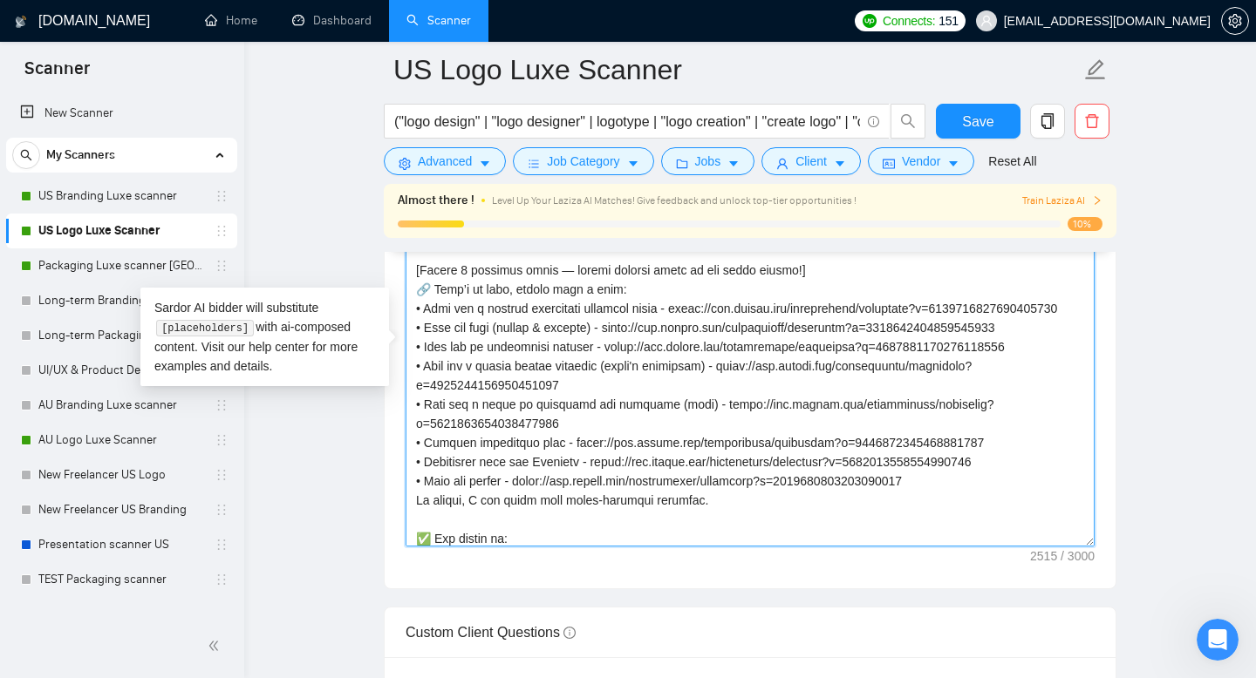
drag, startPoint x: 585, startPoint y: 403, endPoint x: 752, endPoint y: 386, distance: 167.4
click at [752, 386] on textarea "Cover letter template:" at bounding box center [749, 350] width 689 height 392
click at [582, 406] on textarea "Cover letter template:" at bounding box center [749, 350] width 689 height 392
drag, startPoint x: 582, startPoint y: 406, endPoint x: 410, endPoint y: 385, distance: 173.2
click at [410, 385] on textarea "Cover letter template:" at bounding box center [749, 350] width 689 height 392
